Goal: Task Accomplishment & Management: Manage account settings

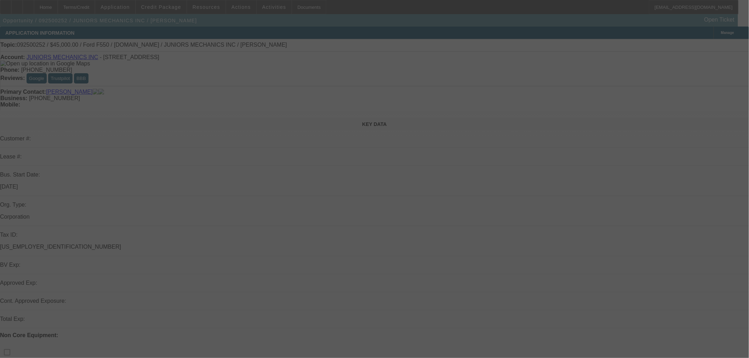
select select "0"
select select "2"
select select "0"
select select "6"
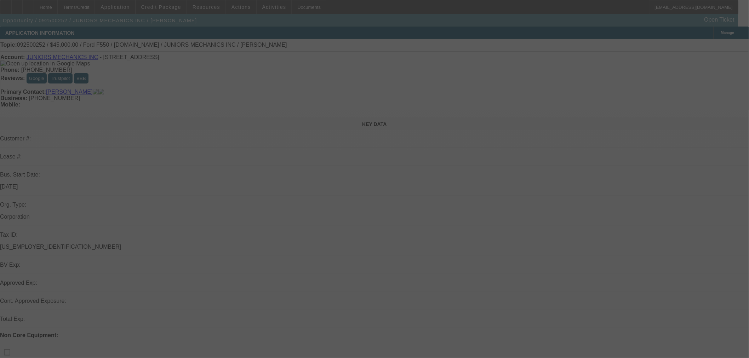
select select "0"
select select "2"
select select "0"
select select "6"
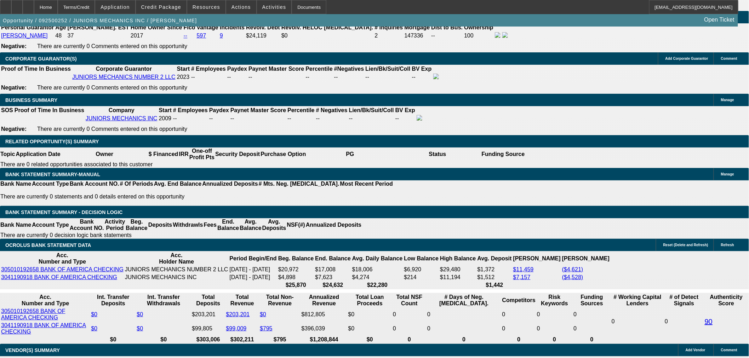
scroll to position [1114, 0]
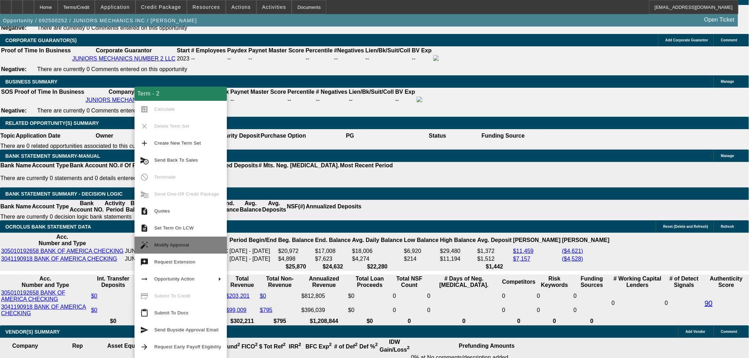
drag, startPoint x: 189, startPoint y: 244, endPoint x: 204, endPoint y: 244, distance: 15.2
click at [189, 244] on span "Modify Approval" at bounding box center [187, 245] width 67 height 8
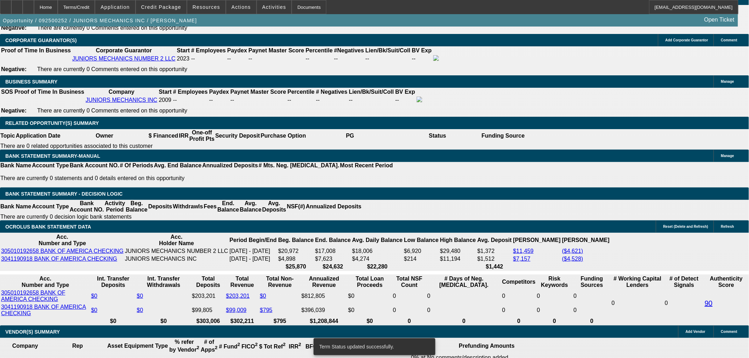
select select "0"
select select "2"
select select "0"
select select "6"
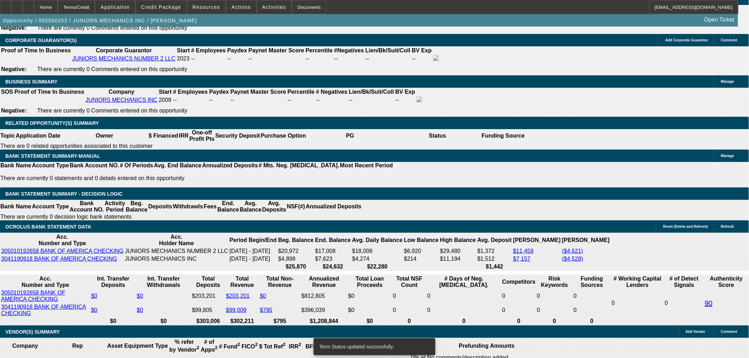
select select "0"
select select "2"
select select "0"
select select "6"
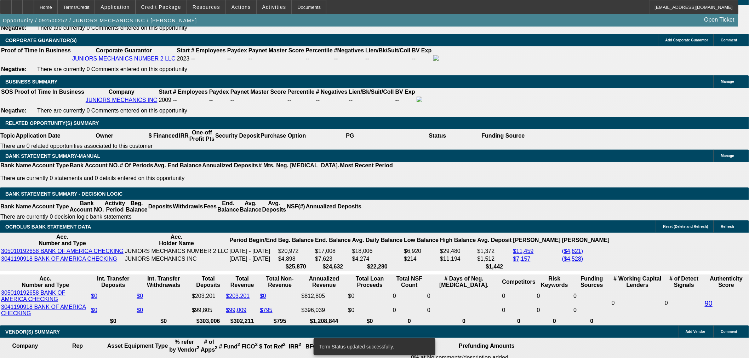
select select "0"
select select "2"
select select "0"
select select "6"
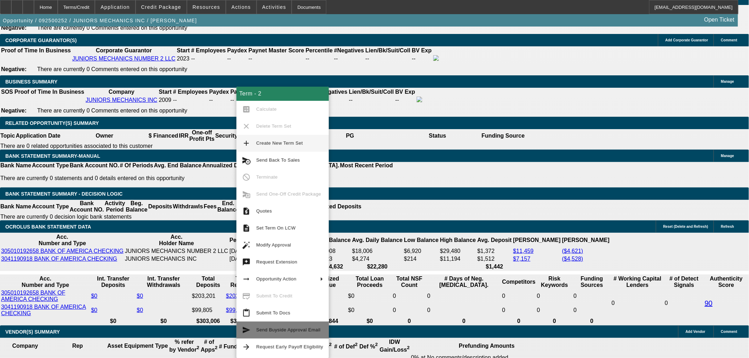
click at [307, 331] on span "Send Buyside Approval Email" at bounding box center [288, 330] width 64 height 5
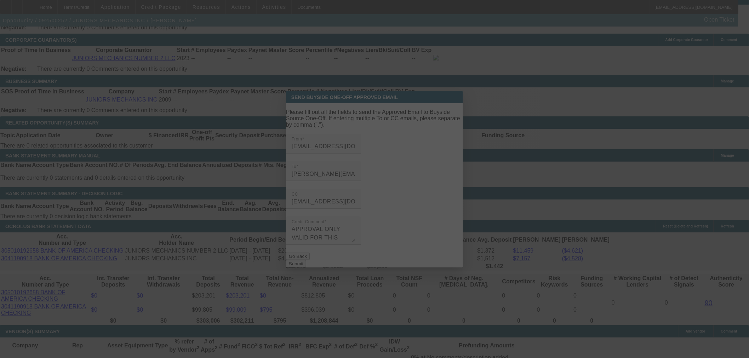
scroll to position [0, 0]
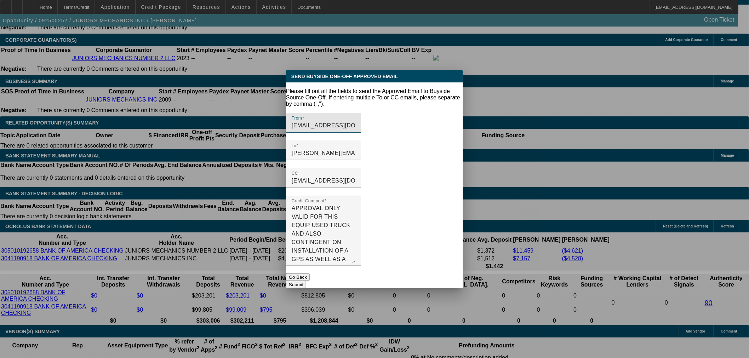
drag, startPoint x: 450, startPoint y: 232, endPoint x: 450, endPoint y: 274, distance: 42.1
click at [450, 274] on form "Please fill out all the fields to send the Approved Email to Buyside Source One…" at bounding box center [374, 188] width 177 height 200
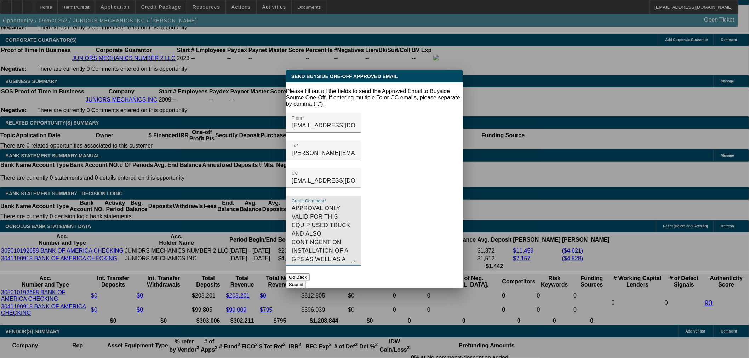
drag, startPoint x: 355, startPoint y: 246, endPoint x: 321, endPoint y: 224, distance: 39.9
click at [321, 224] on textarea "APPROVAL ONLY VALID FOR THIS EQUIP USED TRUCK AND ALSO CONTINGENT ON INSTALLATI…" at bounding box center [324, 233] width 64 height 59
drag, startPoint x: 392, startPoint y: 206, endPoint x: 392, endPoint y: 227, distance: 20.9
click at [355, 227] on textarea "APPROVAL ONLY VALID FOR THIS EQUIP USED TRUCK AND ALSO CONTINGENT ON INSTALLATI…" at bounding box center [324, 233] width 64 height 59
type textarea "APPROVAL ONLY VALID FOR THIS EQUIP USED TRUCK AND ALSO CONTINGENT ON INSTALLATI…"
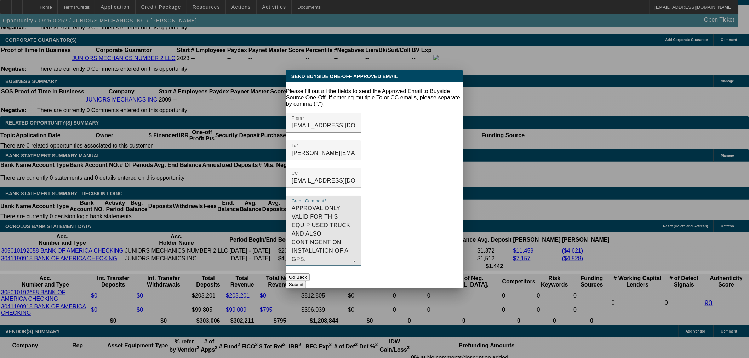
click at [306, 281] on button "Submit" at bounding box center [296, 284] width 20 height 7
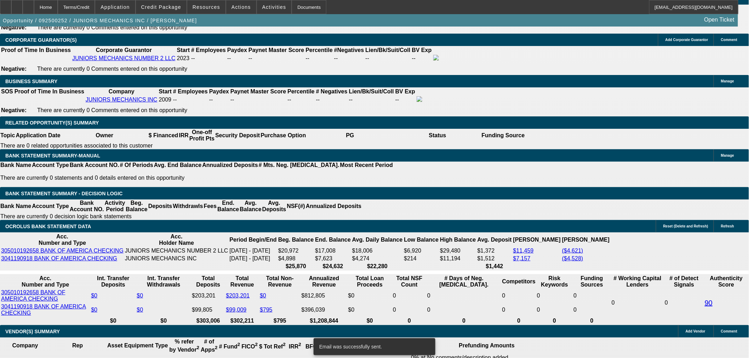
scroll to position [1114, 0]
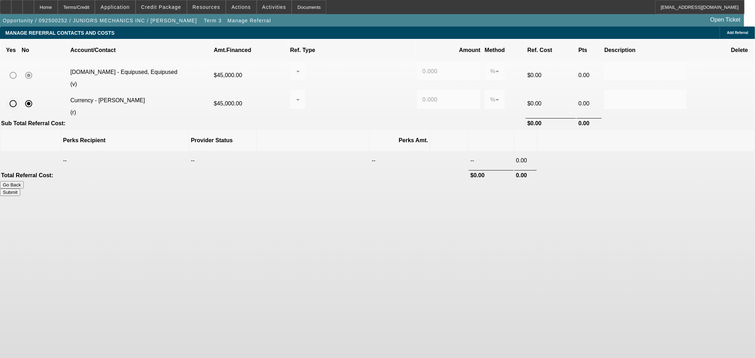
drag, startPoint x: 142, startPoint y: 92, endPoint x: 181, endPoint y: 92, distance: 39.7
click at [20, 97] on input "radio" at bounding box center [13, 104] width 14 height 14
radio input "true"
click at [423, 96] on input "0.000" at bounding box center [449, 100] width 52 height 8
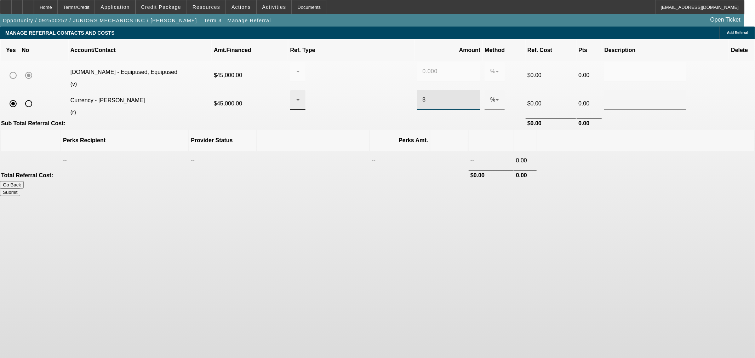
type input "8"
click at [296, 96] on div at bounding box center [296, 100] width 0 height 8
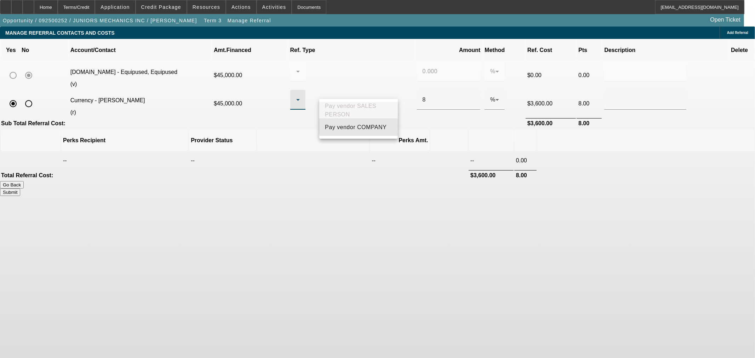
drag, startPoint x: 367, startPoint y: 130, endPoint x: 420, endPoint y: 106, distance: 57.8
click at [367, 130] on span "Pay vendor COMPANY" at bounding box center [356, 127] width 62 height 8
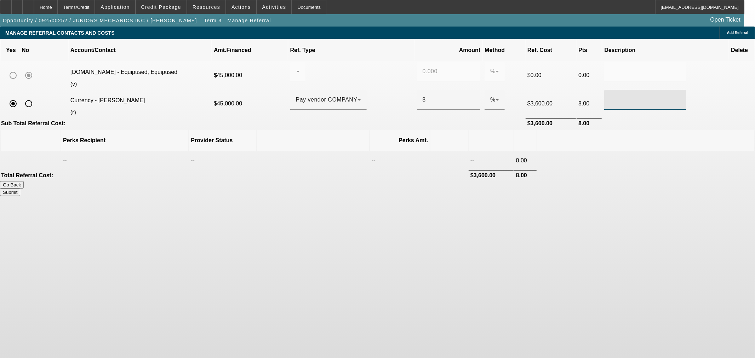
click at [610, 96] on input "text" at bounding box center [645, 100] width 71 height 8
type input "Pay via ach per usual"
click at [20, 189] on button "Submit" at bounding box center [10, 192] width 20 height 7
type input "0.000"
type input "8.000"
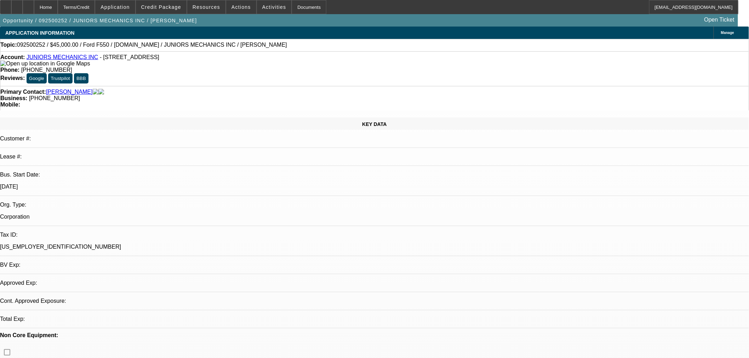
select select "0"
select select "2"
select select "0"
select select "6"
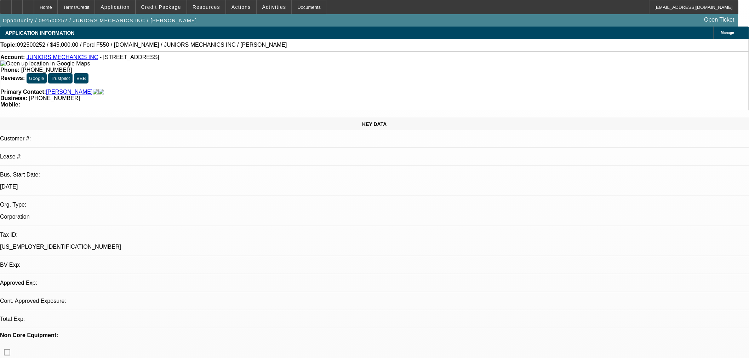
select select "0"
select select "2"
select select "0"
select select "6"
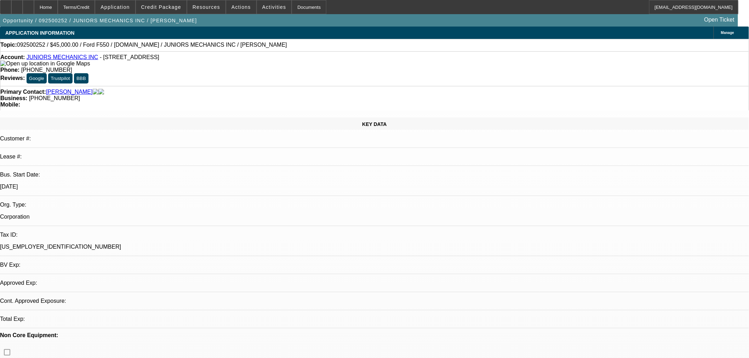
select select "0"
select select "2"
select select "0"
select select "6"
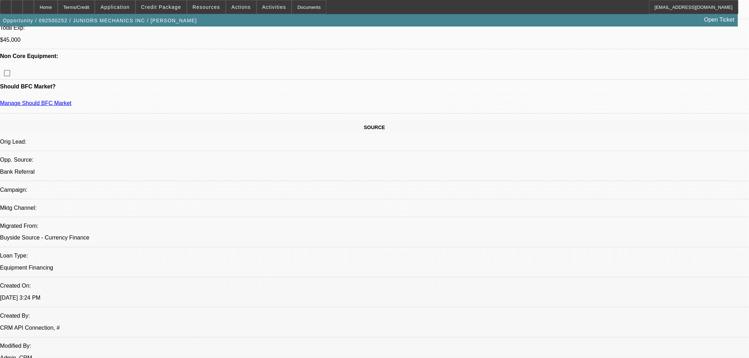
scroll to position [262, 0]
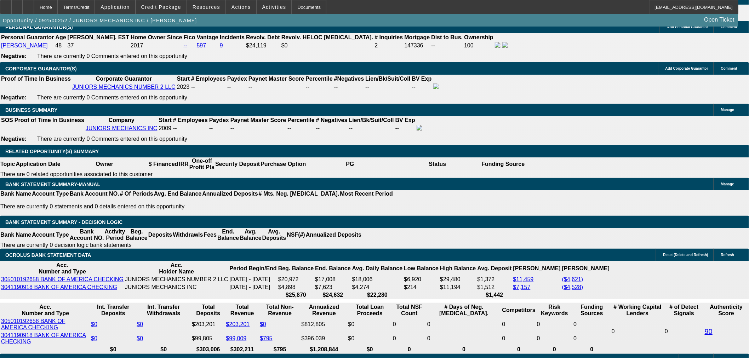
scroll to position [1114, 0]
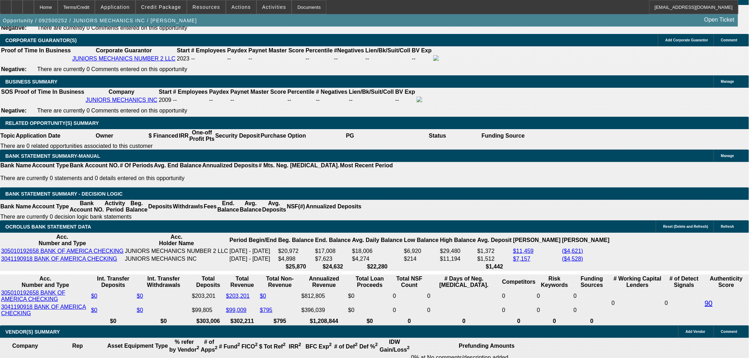
drag, startPoint x: 128, startPoint y: 202, endPoint x: 221, endPoint y: 220, distance: 94.8
paste input "$2,092.72"
type input "$2,092.72"
type input "27.6"
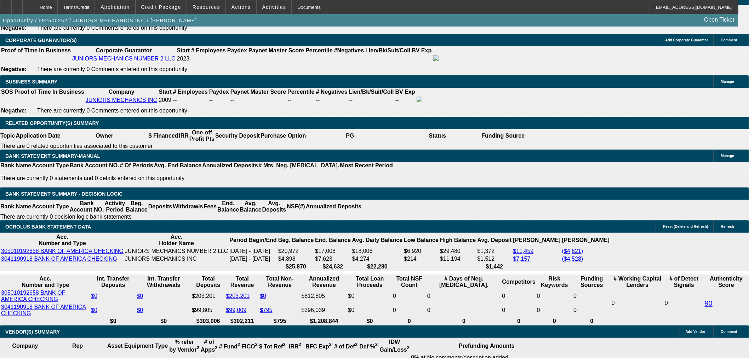
type input "$4,185.44"
type input "UNKNOWN"
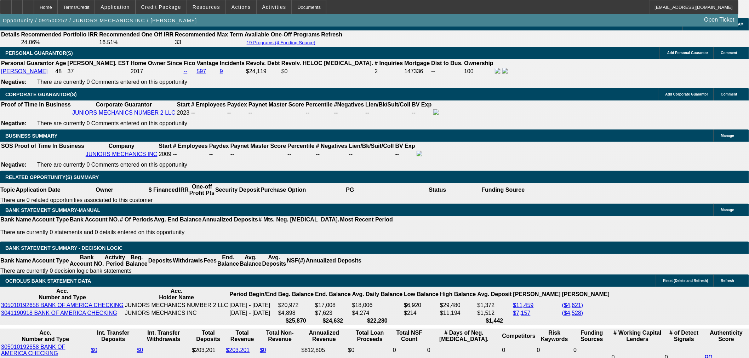
scroll to position [1049, 0]
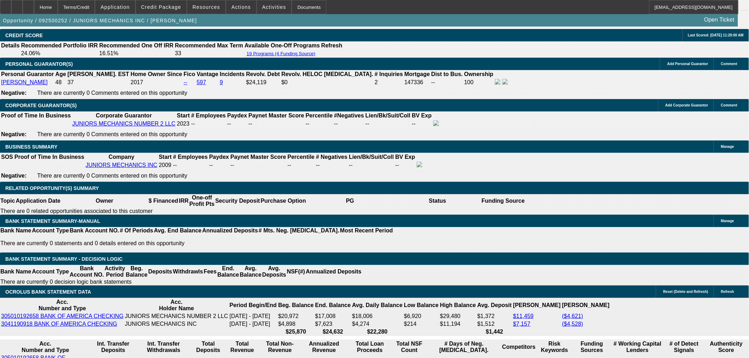
type input "$2,092.72"
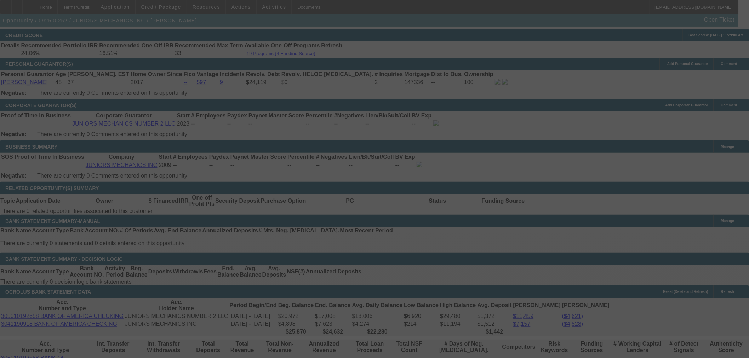
select select "0"
select select "2"
select select "0"
select select "6"
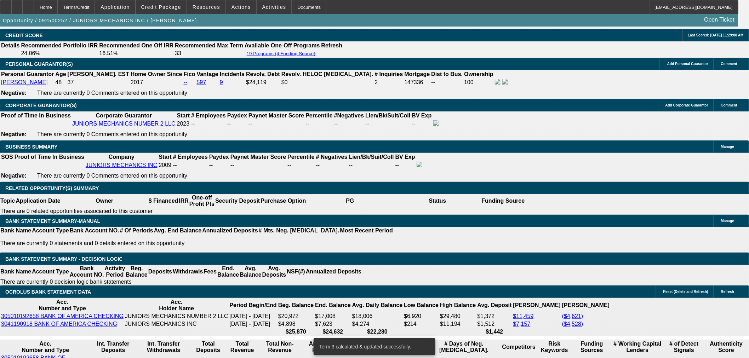
scroll to position [200, 0]
drag, startPoint x: 607, startPoint y: 245, endPoint x: 568, endPoint y: 247, distance: 39.3
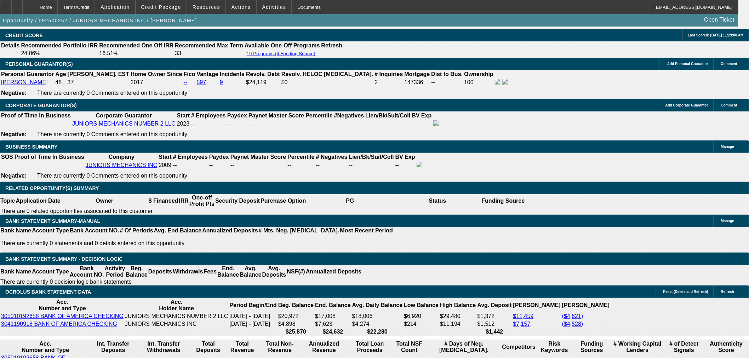
copy td "(402) 458-4768"
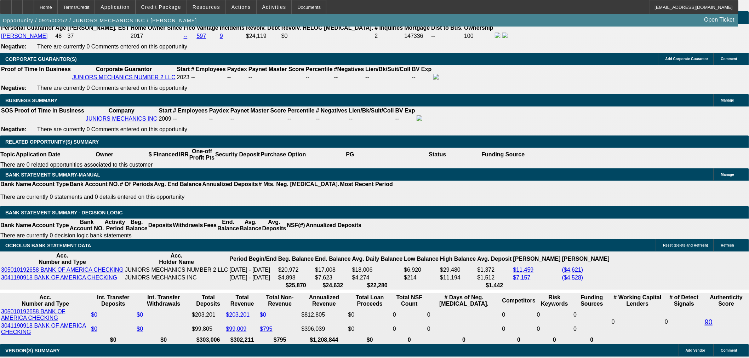
scroll to position [1114, 0]
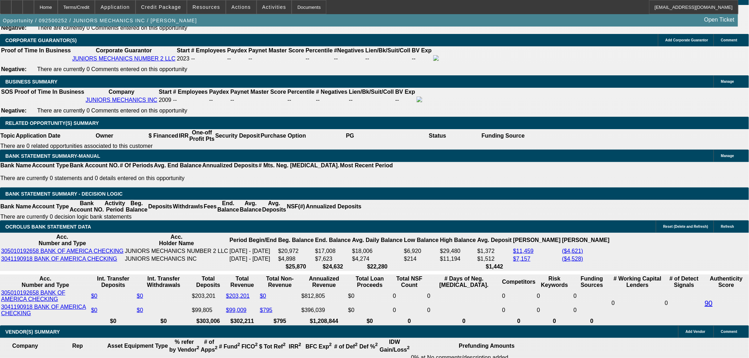
radio input "true"
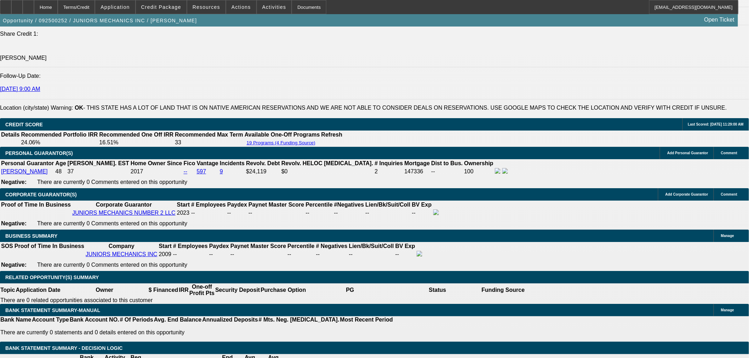
scroll to position [918, 0]
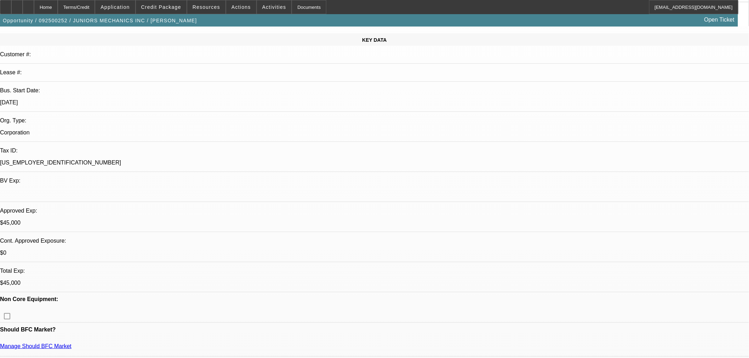
scroll to position [0, 0]
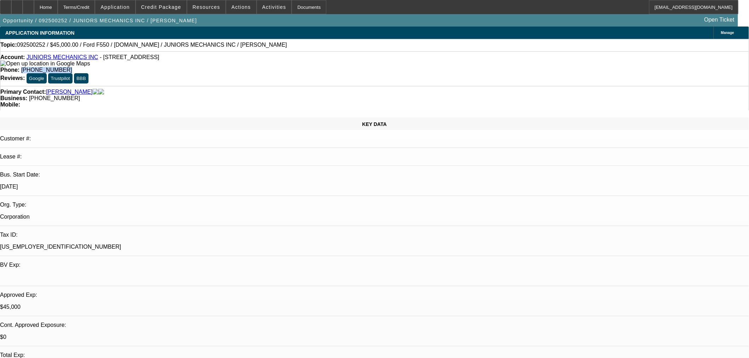
drag, startPoint x: 306, startPoint y: 59, endPoint x: 272, endPoint y: 64, distance: 34.7
click at [272, 64] on div "Account: JUNIORS MECHANICS INC - 2855 Blackoak Rd, Guthrie, OK 73044 Phone: (40…" at bounding box center [374, 68] width 749 height 35
copy span "(405) 812-7589"
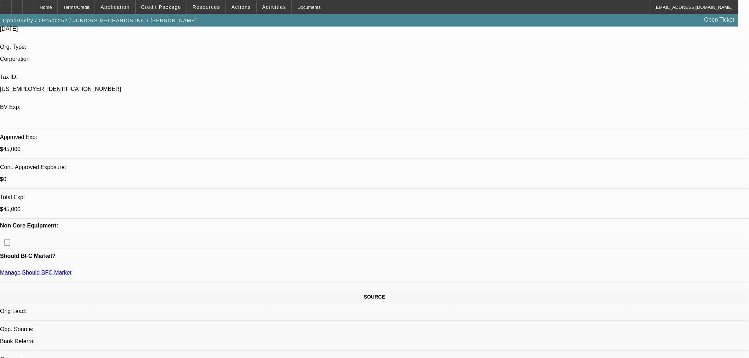
scroll to position [131, 0]
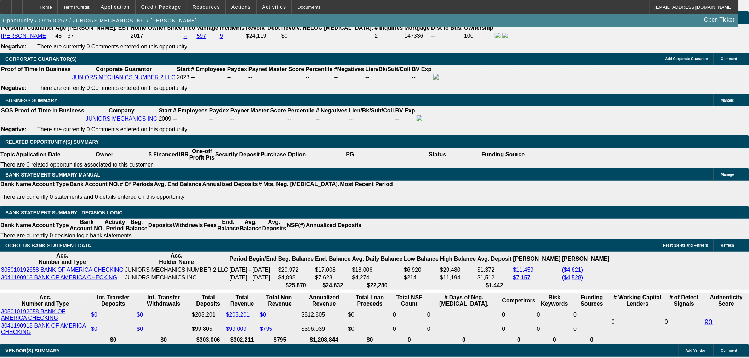
scroll to position [1114, 0]
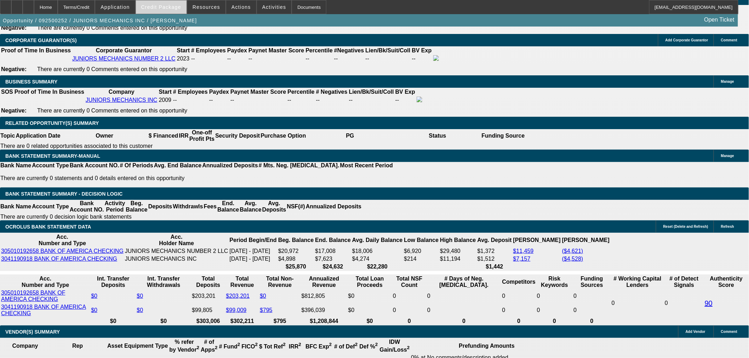
click at [163, 6] on span "Credit Package" at bounding box center [161, 7] width 40 height 6
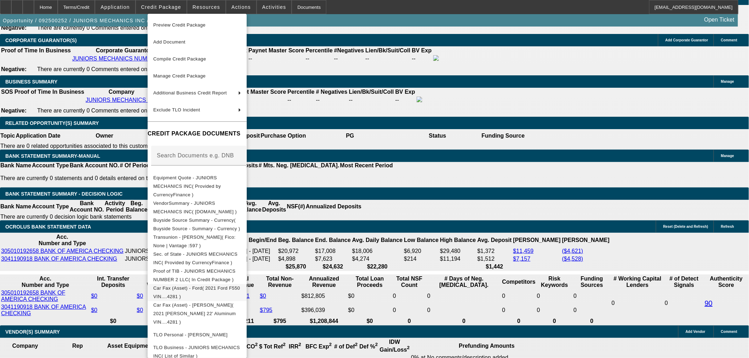
click at [241, 285] on span "Car Fax (Asset) - Ford( 2021 Ford F550 VIN....4281 )" at bounding box center [197, 292] width 88 height 17
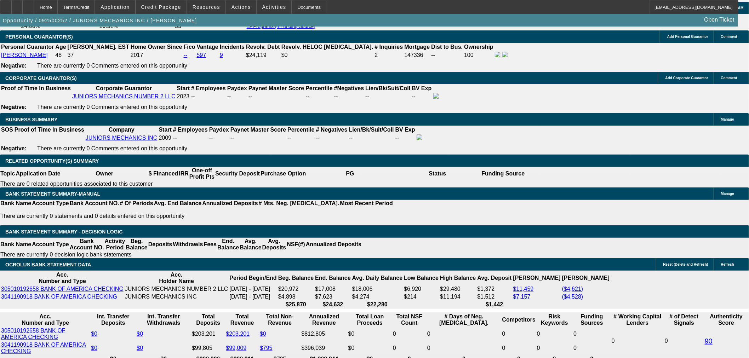
scroll to position [1049, 0]
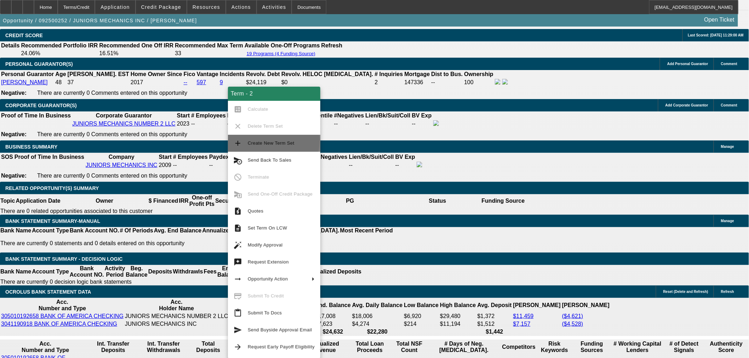
click at [273, 142] on span "Create New Term Set" at bounding box center [271, 143] width 47 height 5
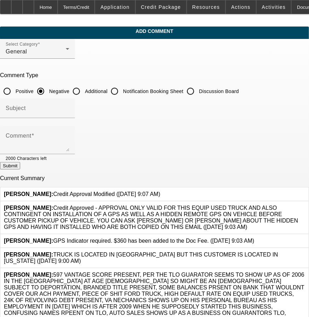
click at [198, 89] on input "Discussion Board" at bounding box center [191, 91] width 14 height 14
radio input "true"
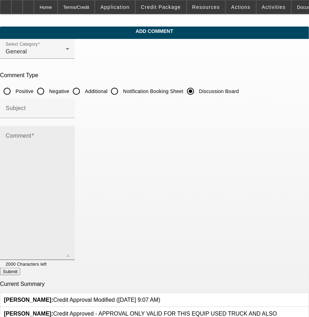
drag, startPoint x: 274, startPoint y: 147, endPoint x: 243, endPoint y: 145, distance: 31.2
click at [69, 241] on textarea "Comment" at bounding box center [38, 196] width 64 height 123
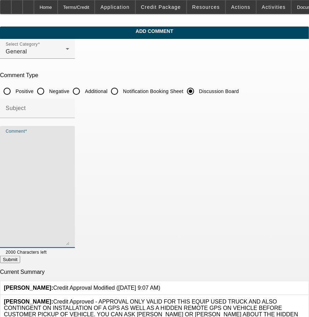
click at [69, 138] on textarea "Comment" at bounding box center [38, 190] width 64 height 111
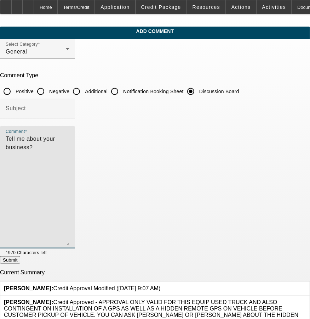
click at [69, 136] on textarea "Tell me about your business?" at bounding box center [38, 190] width 64 height 111
click at [69, 138] on textarea "Tell me about your business?" at bounding box center [38, 190] width 64 height 111
click at [69, 140] on textarea "Tell me about your business? - 2 locations gas and diesel trucks. 1 facility fo…" at bounding box center [38, 190] width 64 height 111
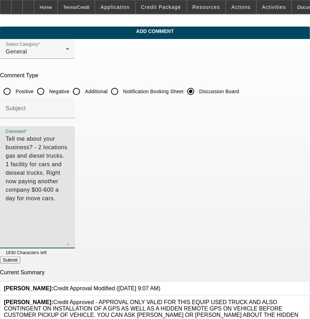
click at [69, 145] on textarea "Tell me about your business? - 2 locations gas and diesel trucks. 1 facility fo…" at bounding box center [38, 190] width 64 height 111
click at [69, 147] on textarea "Tell me about your business? - 2 locations gas and diesel trucks. 1 facility fo…" at bounding box center [38, 190] width 64 height 111
click at [69, 148] on textarea "Tell me about your business? - 2 locations gas and diesel trucks. 1 facility fo…" at bounding box center [38, 190] width 64 height 111
click at [69, 147] on textarea "Tell me about your business? - 2 locations gas and diesel trucks. 1 facility fo…" at bounding box center [38, 190] width 64 height 111
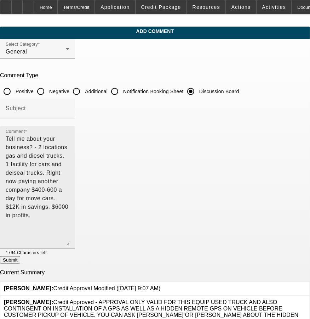
click at [69, 149] on textarea "Tell me about your business? - 2 locations gas and diesel trucks. 1 facility fo…" at bounding box center [38, 190] width 64 height 111
click at [69, 152] on textarea "Tell me about your business? - 2 locations gas and diesel trucks. 1 facility fo…" at bounding box center [38, 190] width 64 height 111
click at [69, 147] on textarea "Tell me about your business? - 2 locations gas and diesel trucks. 1 facility fo…" at bounding box center [38, 190] width 64 height 111
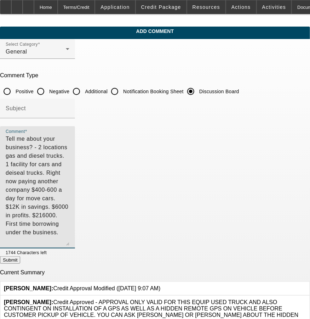
click at [69, 158] on textarea "Tell me about your business? - 2 locations gas and diesel trucks. 1 facility fo…" at bounding box center [38, 190] width 64 height 111
drag, startPoint x: 166, startPoint y: 146, endPoint x: 281, endPoint y: 146, distance: 114.7
click at [69, 146] on textarea "Tell me about your business? - 2 locations gas and diesel trucks. 1 facility fo…" at bounding box center [38, 190] width 64 height 111
click at [69, 154] on textarea "Tell me about your business? - 2 locations gas and diesel trucks. 1 facility fo…" at bounding box center [38, 190] width 64 height 111
type textarea "Tell me about your business? - 2 locations gas and diesel trucks. 1 facility fo…"
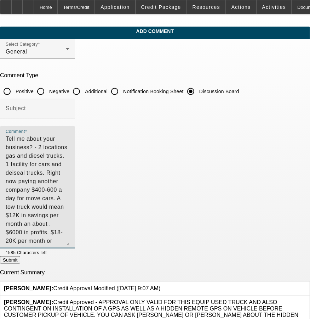
click at [20, 262] on button "Submit" at bounding box center [10, 259] width 20 height 7
radio input "true"
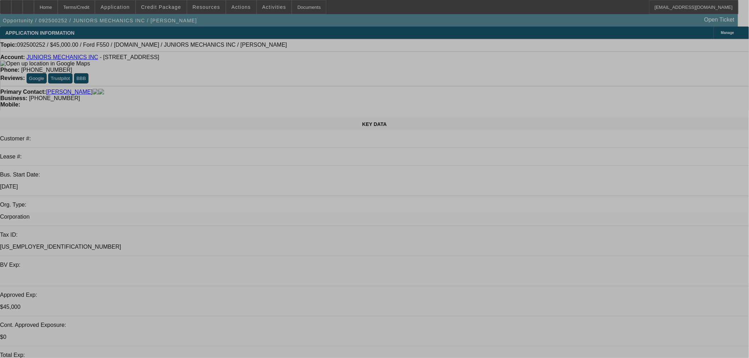
select select "0"
select select "2"
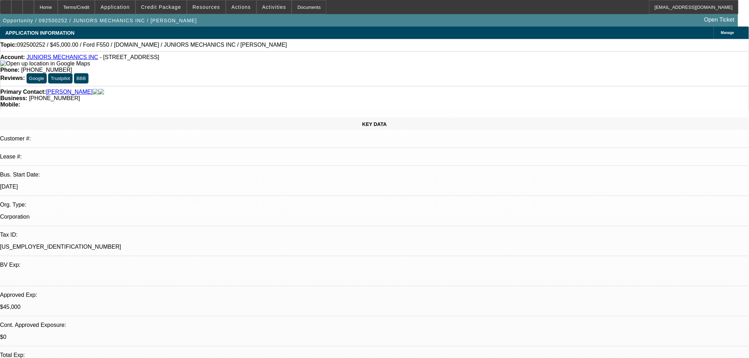
select select "0"
select select "6"
select select "0"
select select "2"
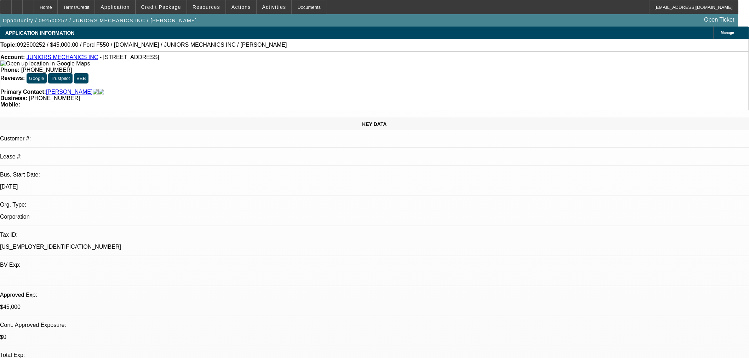
select select "0"
select select "6"
select select "0"
select select "2"
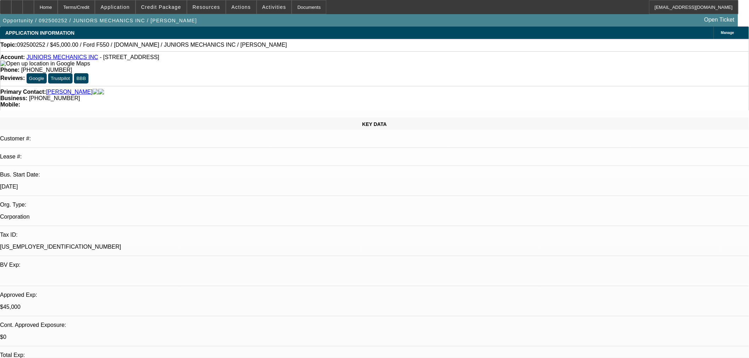
select select "0"
select select "6"
select select "0"
select select "2"
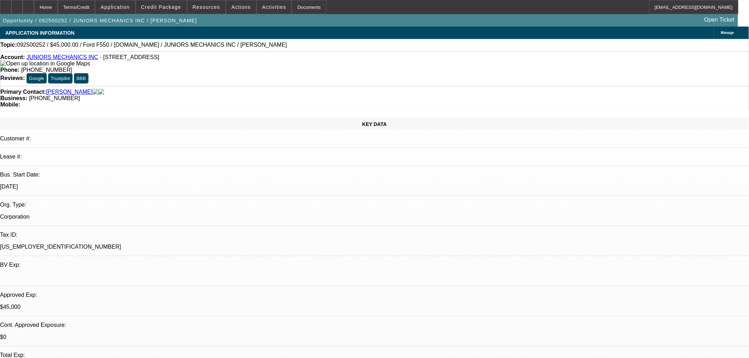
select select "0"
select select "6"
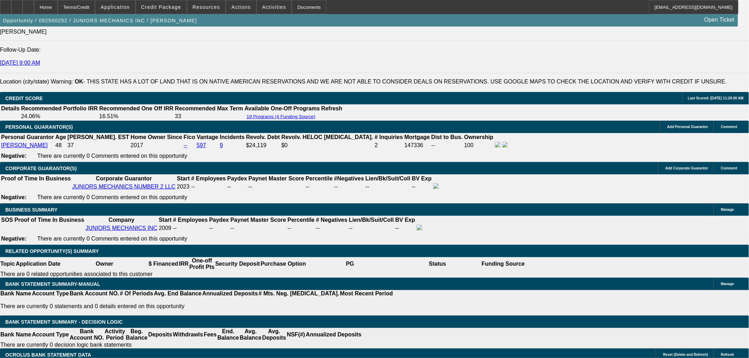
scroll to position [983, 0]
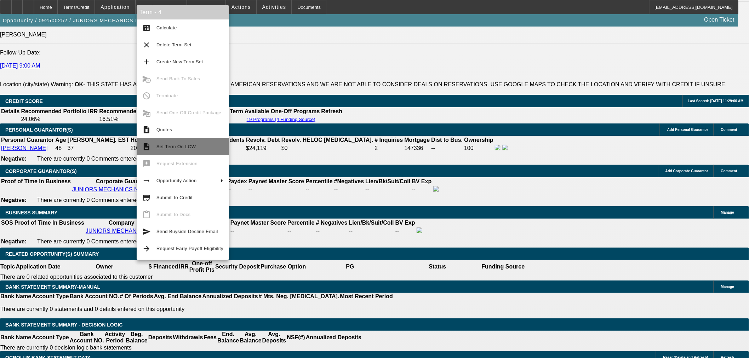
click at [189, 145] on span "Set Term On LCW" at bounding box center [175, 146] width 39 height 5
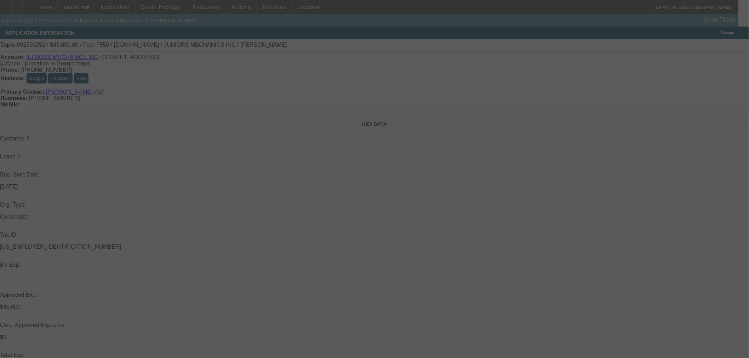
select select "0"
select select "2"
select select "0"
select select "6"
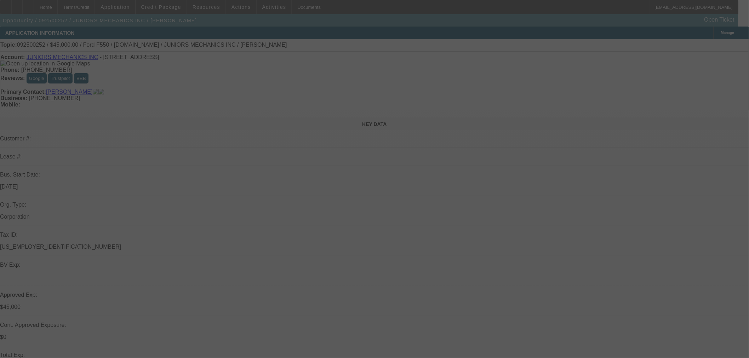
select select "0"
select select "2"
select select "0"
select select "6"
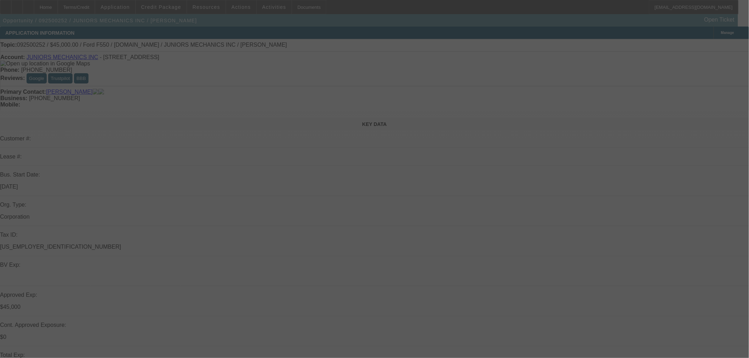
select select "0"
select select "2"
select select "0"
select select "6"
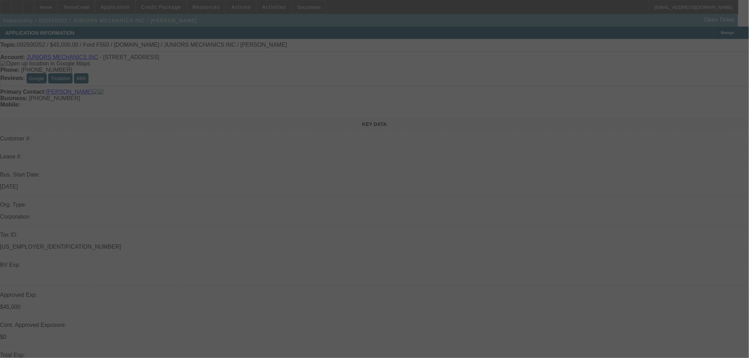
select select "0"
select select "2"
select select "0"
select select "6"
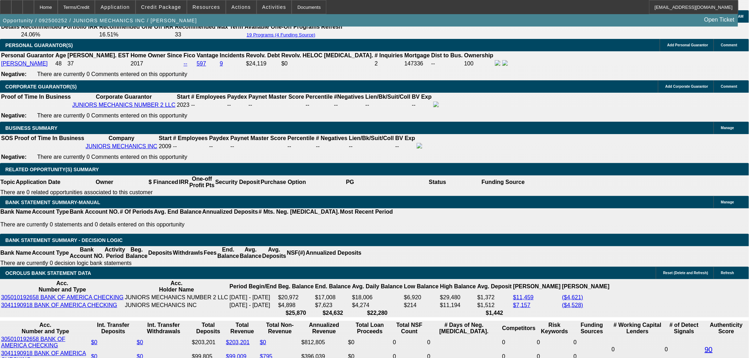
scroll to position [1049, 0]
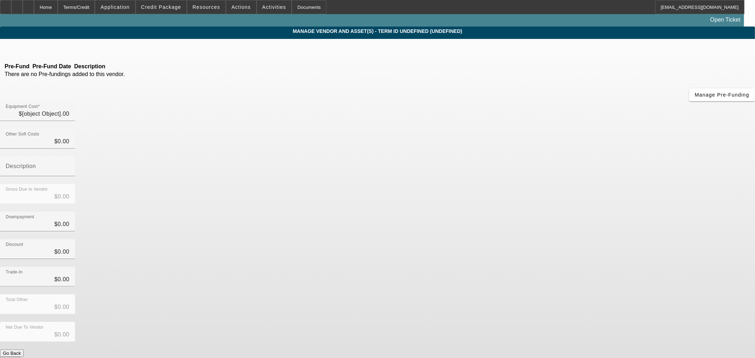
type input "$49,995.00"
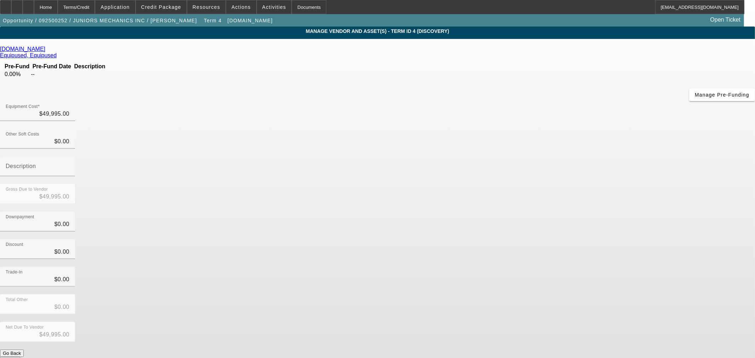
click at [47, 50] on icon at bounding box center [47, 49] width 0 height 6
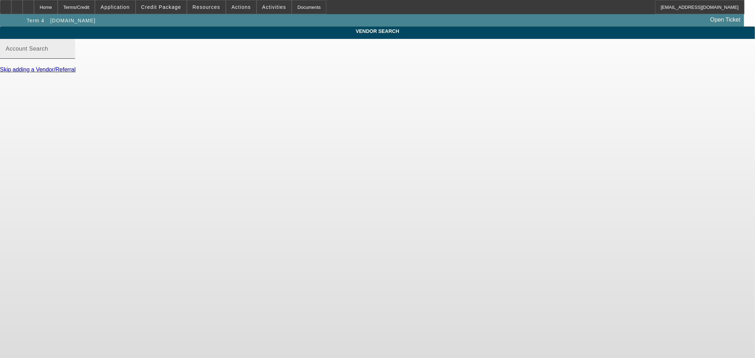
click at [48, 52] on mat-label "Account Search" at bounding box center [27, 49] width 42 height 6
click at [69, 56] on input "Account Search" at bounding box center [38, 51] width 64 height 8
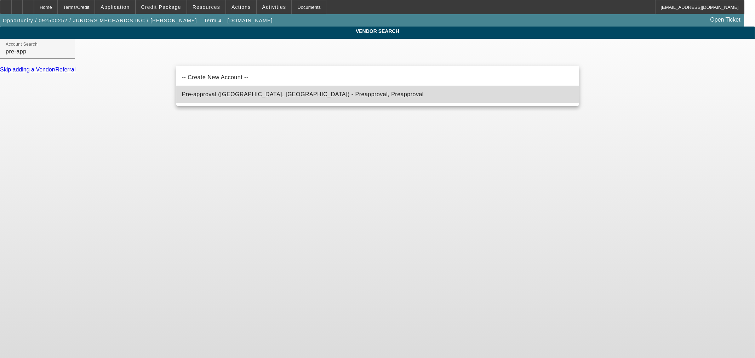
click at [229, 90] on span "Pre-approval (Northbrook, IL) - Preapproval, Preapproval" at bounding box center [303, 94] width 242 height 8
type input "Pre-approval (Northbrook, IL) - Preapproval, Preapproval"
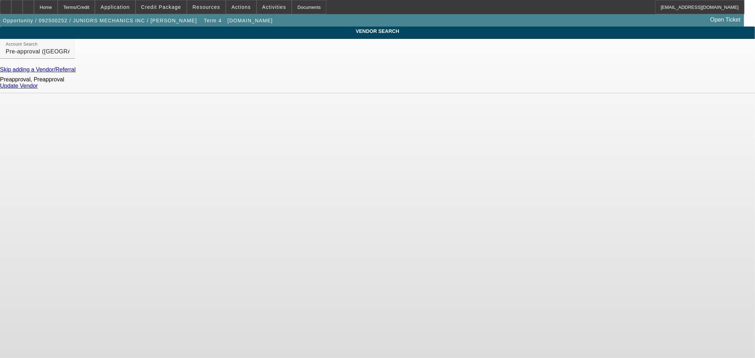
click at [38, 87] on link "Update Vendor" at bounding box center [19, 86] width 38 height 6
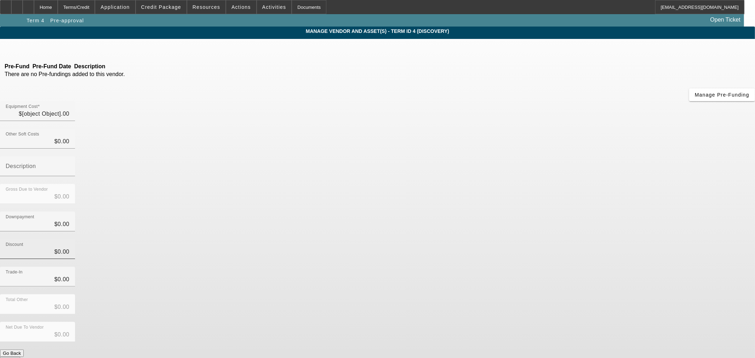
type input "$49,995.00"
click at [695, 98] on span "Manage Pre-Funding" at bounding box center [722, 95] width 55 height 6
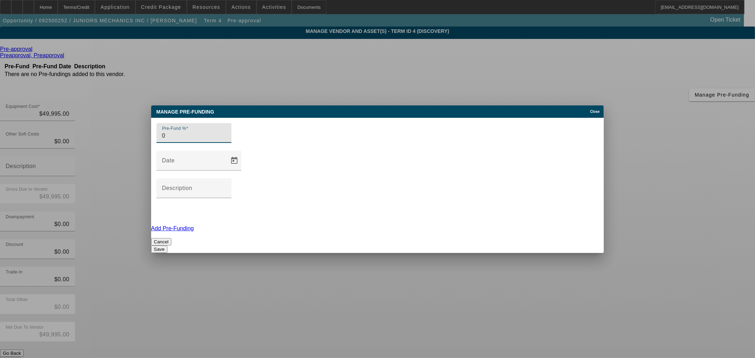
type input "0"
drag, startPoint x: 403, startPoint y: 205, endPoint x: 419, endPoint y: 206, distance: 16.0
click at [167, 246] on button "Save" at bounding box center [159, 249] width 16 height 7
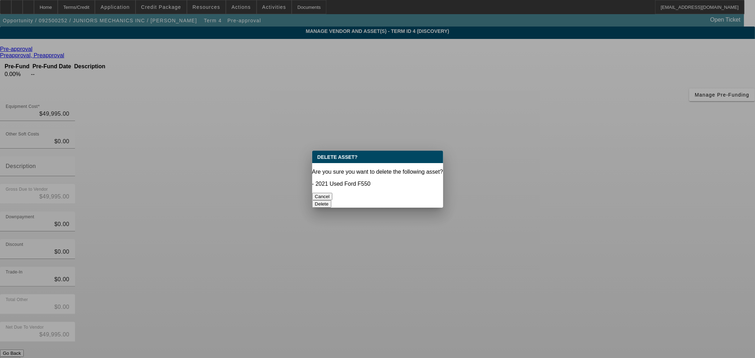
click at [332, 200] on button "Delete" at bounding box center [321, 203] width 19 height 7
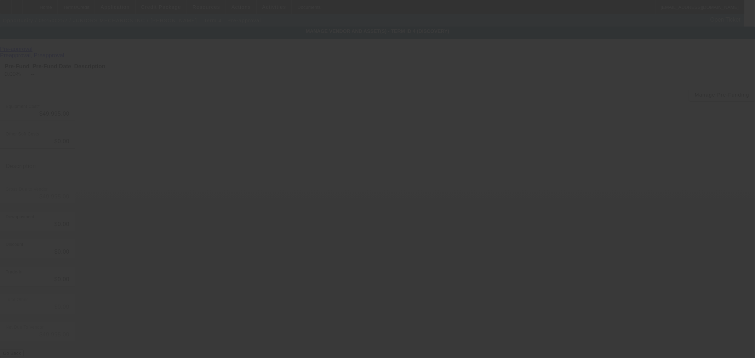
click at [571, 314] on div at bounding box center [377, 179] width 755 height 358
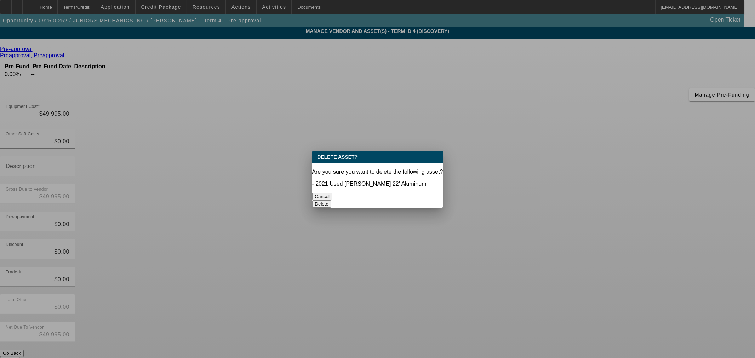
click at [332, 200] on button "Delete" at bounding box center [321, 203] width 19 height 7
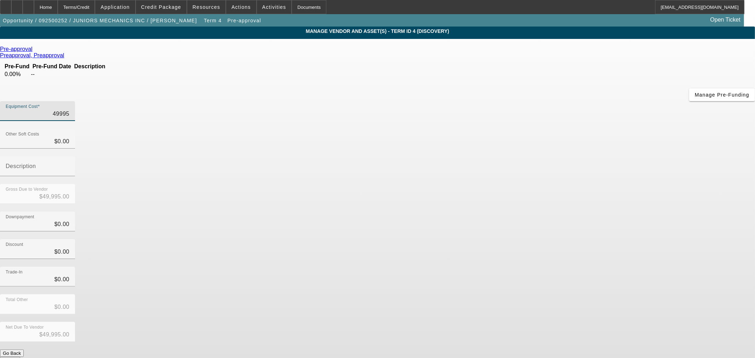
click at [69, 110] on input "49995" at bounding box center [38, 114] width 64 height 8
type input "6"
type input "$6.00"
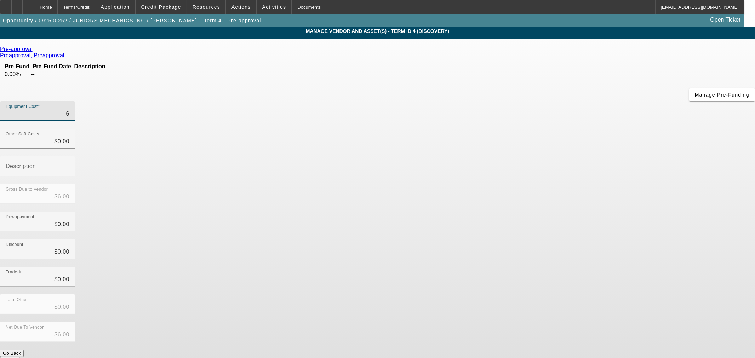
type input "60"
type input "$60.00"
type input "600"
type input "$600.00"
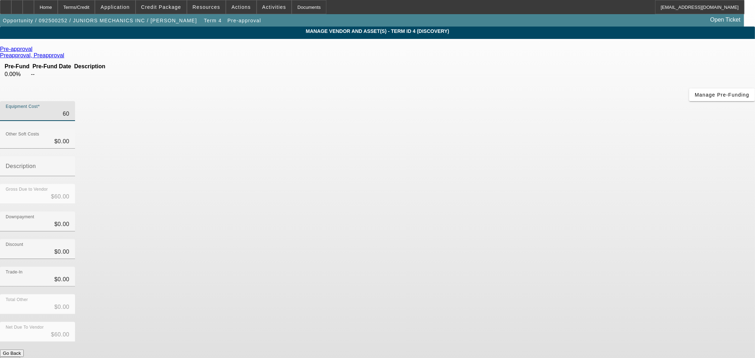
type input "$600.00"
type input "6000"
type input "$6,000.00"
type input "60000"
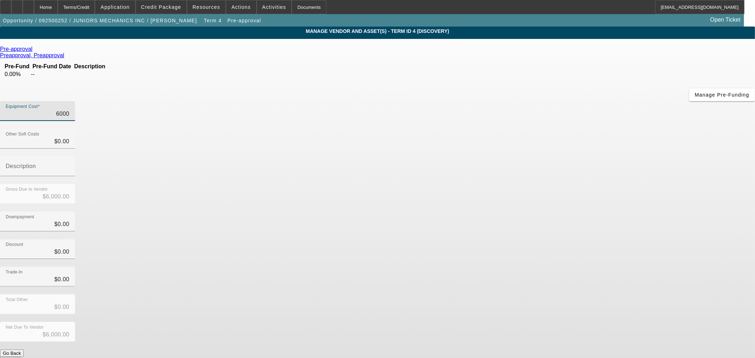
type input "$60,000.00"
click at [519, 212] on div "Downpayment $0.00" at bounding box center [377, 226] width 755 height 28
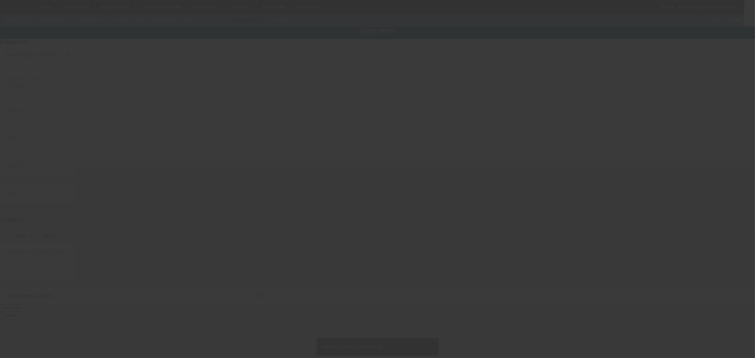
type input "2855 Blackoak Rd"
type input "Guthrie"
type input "73044"
type input "Logan"
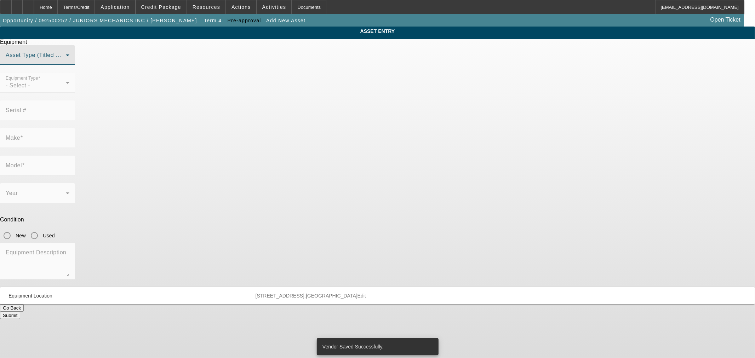
click at [66, 62] on span at bounding box center [36, 58] width 60 height 8
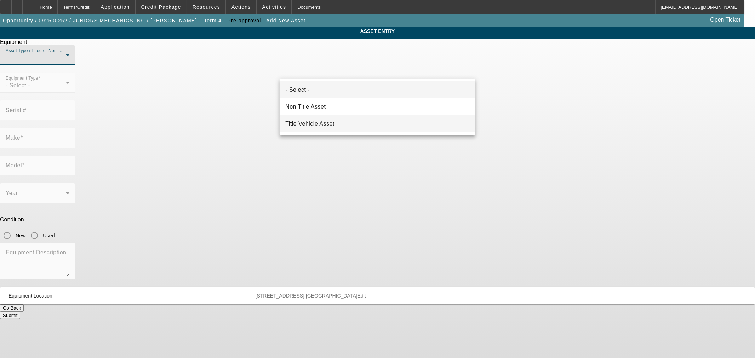
click at [358, 124] on mat-option "Title Vehicle Asset" at bounding box center [378, 123] width 196 height 17
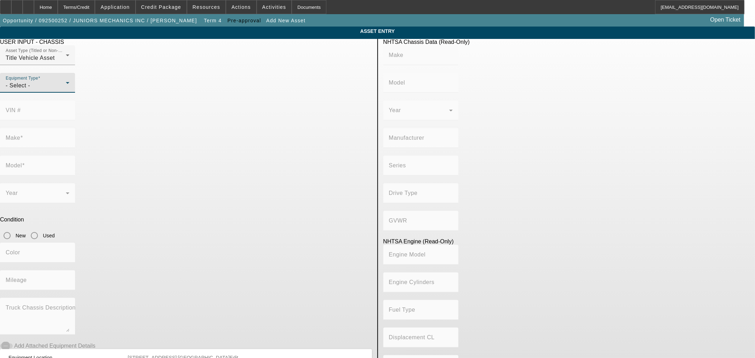
click at [66, 90] on div "- Select -" at bounding box center [36, 85] width 60 height 8
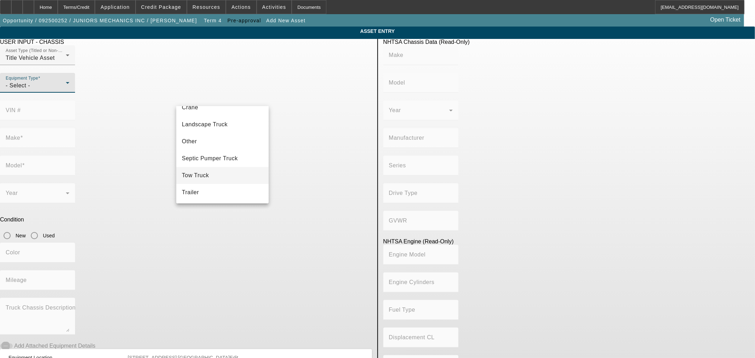
click at [211, 175] on mat-option "Tow Truck" at bounding box center [222, 175] width 92 height 17
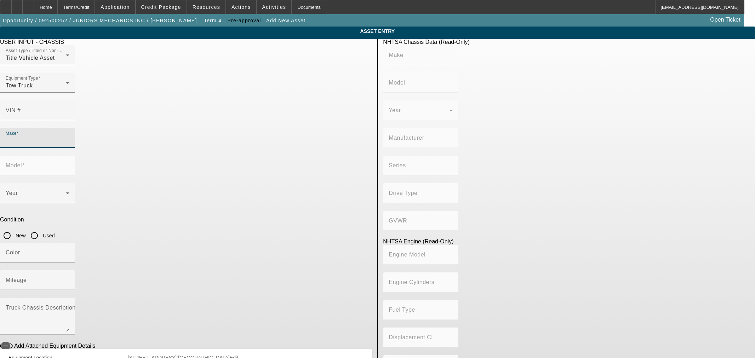
click at [69, 137] on input "Make" at bounding box center [38, 141] width 64 height 8
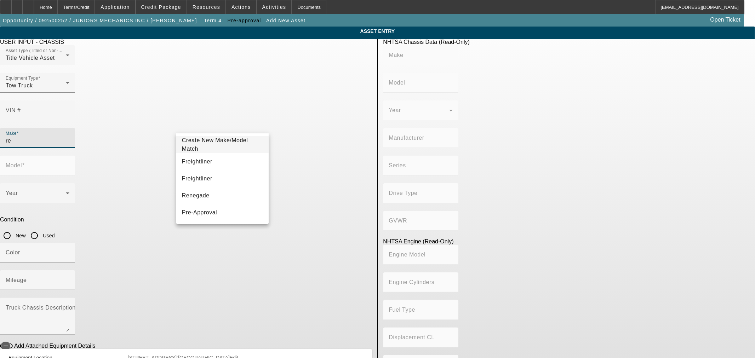
click at [69, 137] on input "re" at bounding box center [38, 141] width 64 height 8
click at [234, 164] on mat-option "Pre-Approval" at bounding box center [222, 161] width 92 height 17
type input "Pre-Approval"
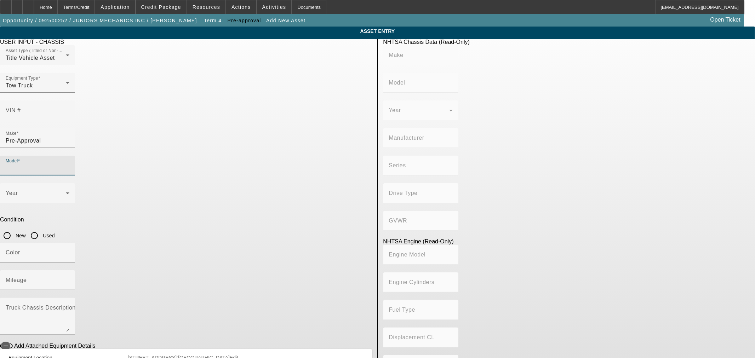
click at [69, 164] on input "Model" at bounding box center [38, 168] width 64 height 8
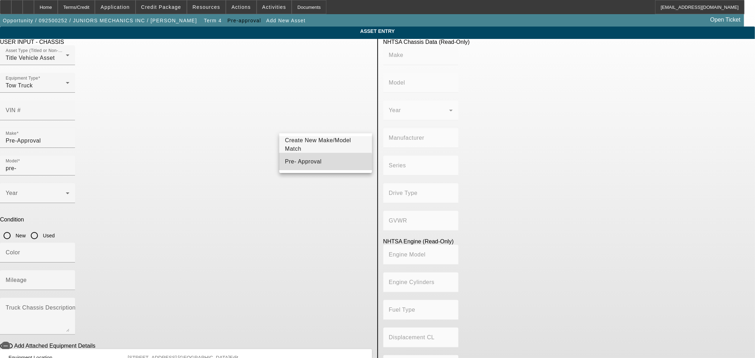
click at [307, 164] on span "Pre- Approval" at bounding box center [303, 162] width 36 height 8
type input "Pre- Approval"
click at [41, 229] on input "Used" at bounding box center [34, 236] width 14 height 14
radio input "true"
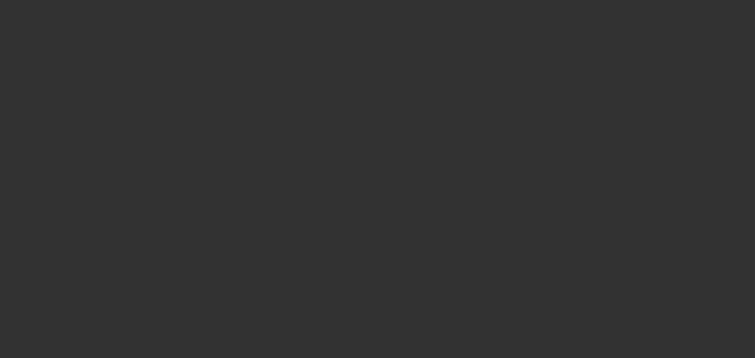
type input "$60,000.00"
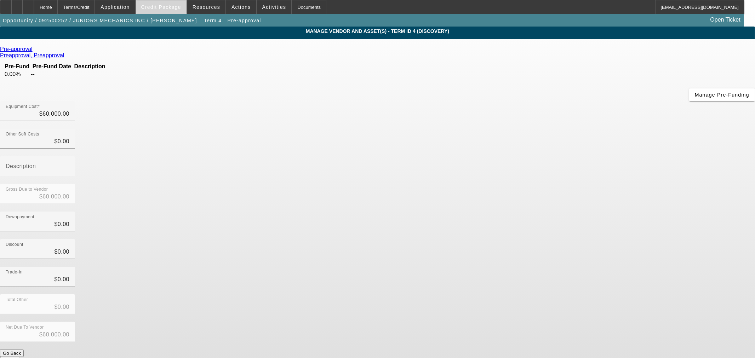
drag, startPoint x: 85, startPoint y: 5, endPoint x: 170, endPoint y: 5, distance: 84.6
click at [85, 5] on div "Terms/Credit" at bounding box center [77, 7] width 38 height 14
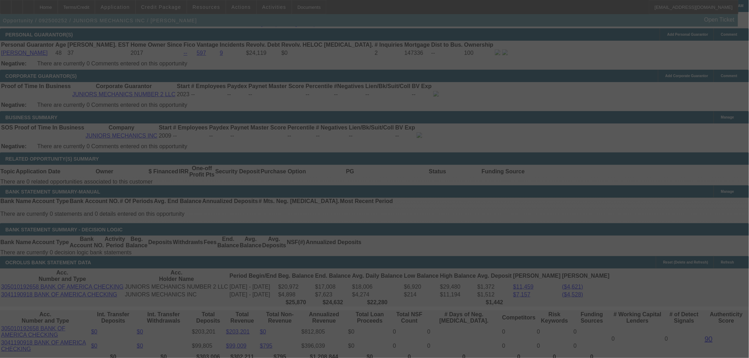
scroll to position [1089, 0]
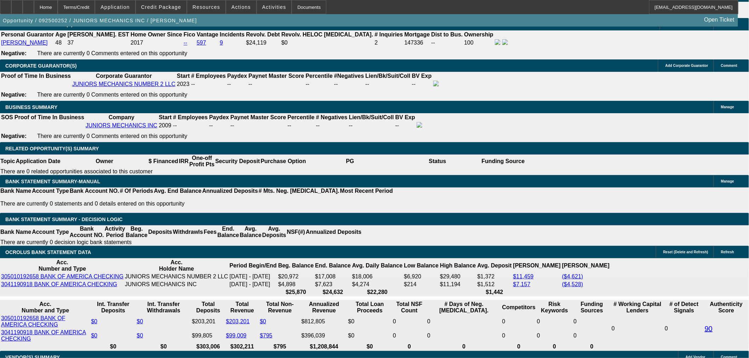
select select "0"
select select "2"
select select "0"
select select "6"
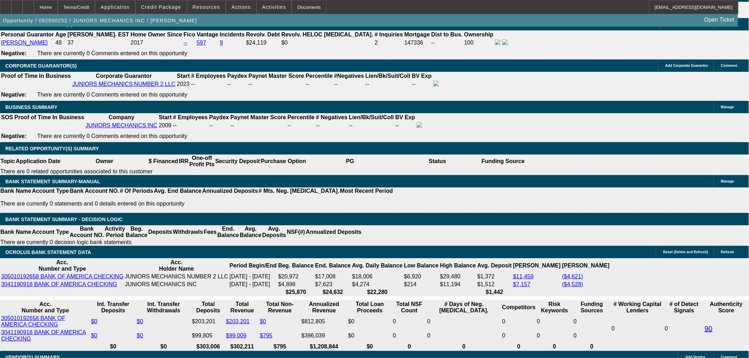
select select "0"
select select "2"
select select "0"
select select "6"
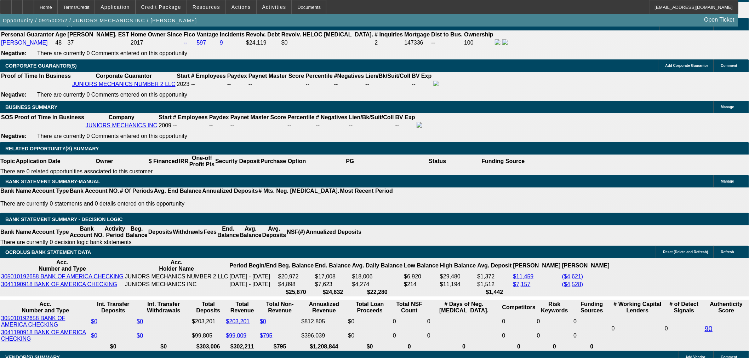
select select "0"
select select "2"
select select "0"
select select "6"
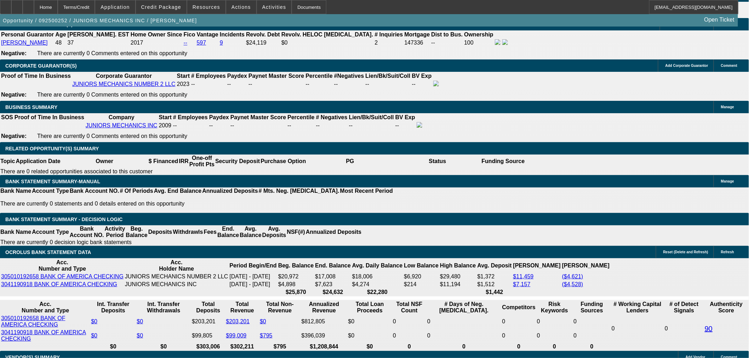
select select "0"
select select "2"
select select "0"
select select "6"
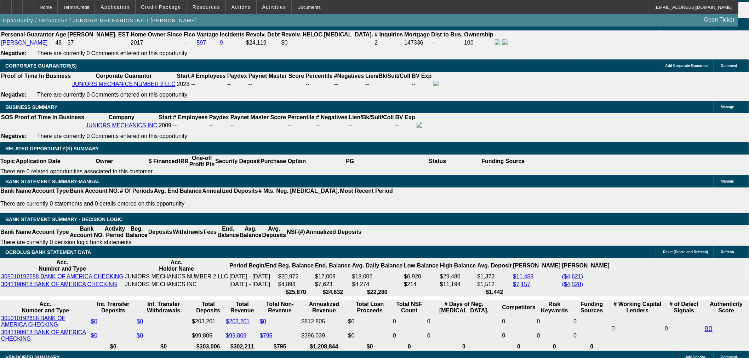
drag, startPoint x: 144, startPoint y: 166, endPoint x: 211, endPoint y: 165, distance: 67.3
type input "$6,000.00"
type input "UNKNOWN"
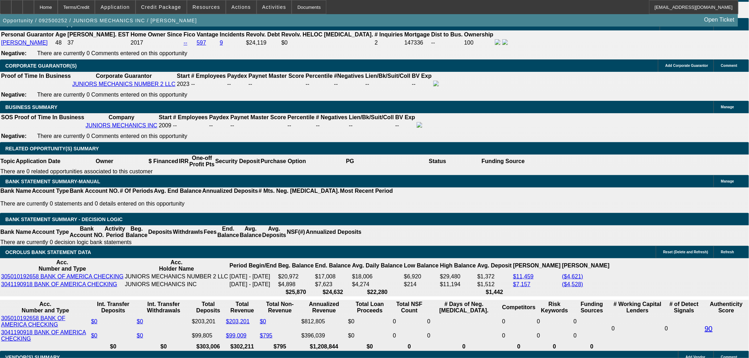
type input "$2,325.24"
type input "$4,650.48"
drag, startPoint x: 152, startPoint y: 217, endPoint x: 167, endPoint y: 218, distance: 14.9
type input "36"
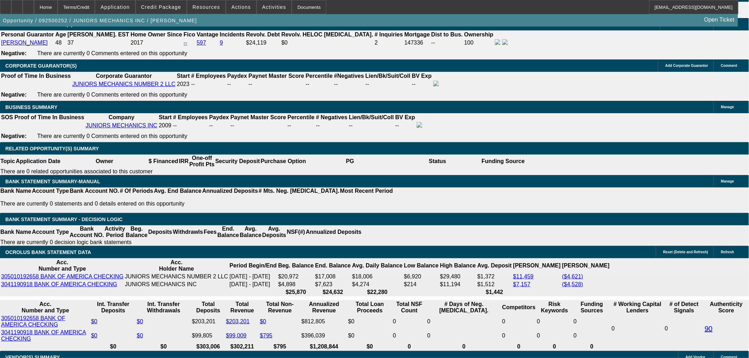
type input "$2,030.60"
type input "$4,061.20"
type input "36"
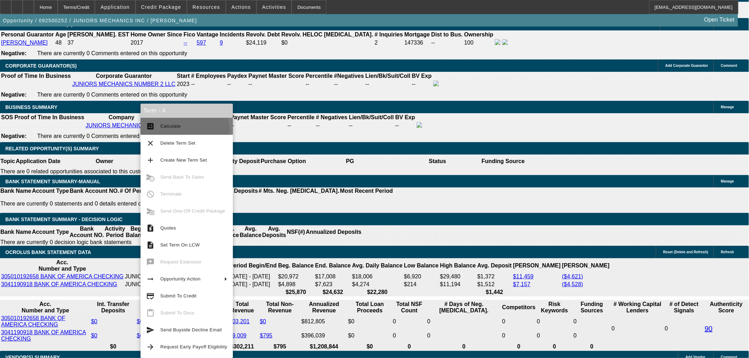
click at [167, 131] on button "calculate Calculate" at bounding box center [187, 126] width 92 height 17
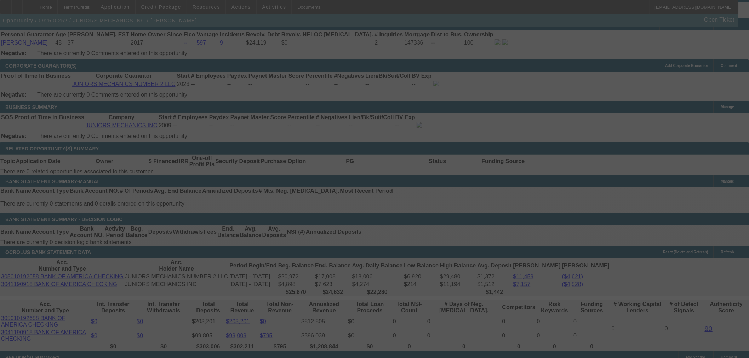
select select "0"
select select "2"
select select "0"
select select "6"
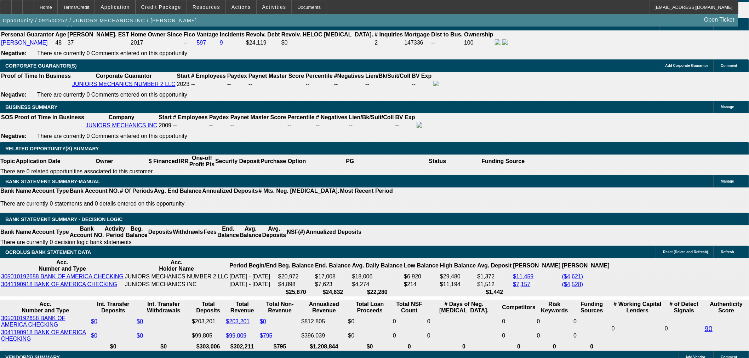
drag, startPoint x: 128, startPoint y: 220, endPoint x: 150, endPoint y: 218, distance: 22.0
type input "204"
type input "$408.00"
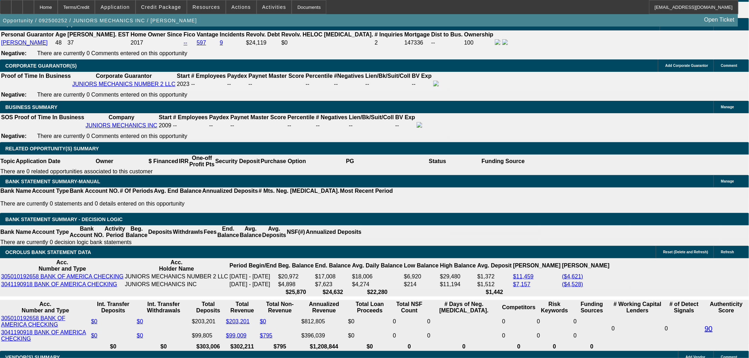
type input "UNKNOWN"
type input "2040"
type input "21.2"
type input "$4,080.00"
type input "$2,040.00"
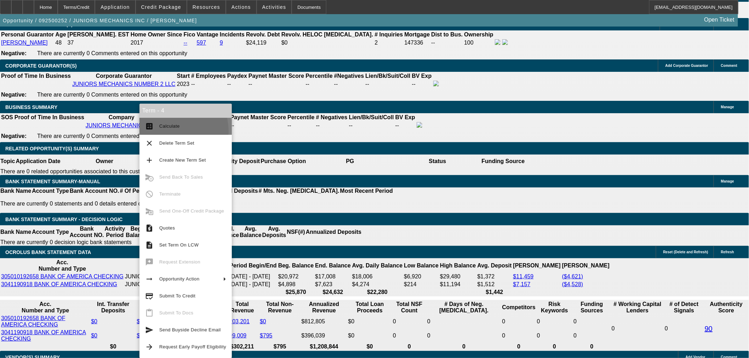
click at [164, 132] on button "calculate Calculate" at bounding box center [186, 126] width 92 height 17
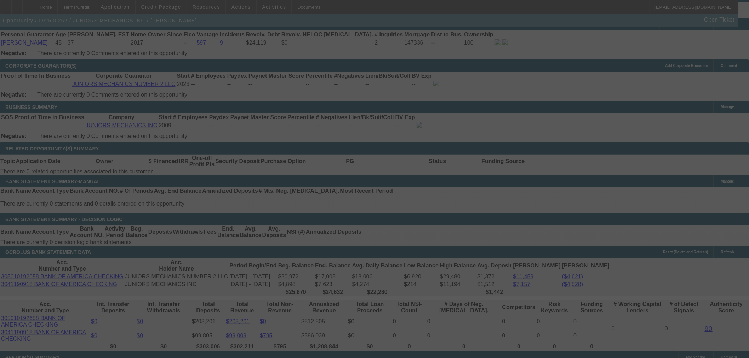
select select "0"
select select "2"
select select "0"
select select "6"
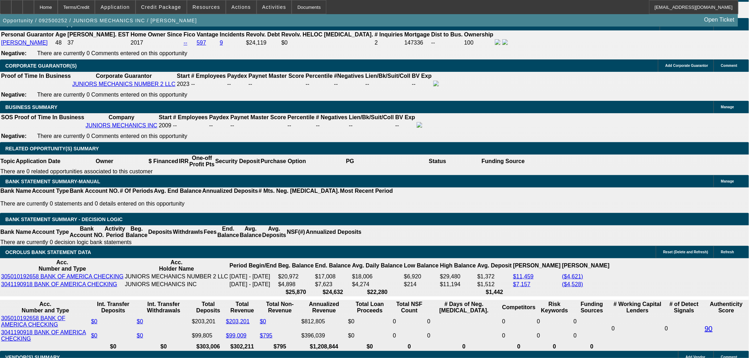
drag, startPoint x: 147, startPoint y: 165, endPoint x: 160, endPoint y: 160, distance: 14.1
type input "$7,000.00"
type input "UNKNOWN"
type input "$2,002.23"
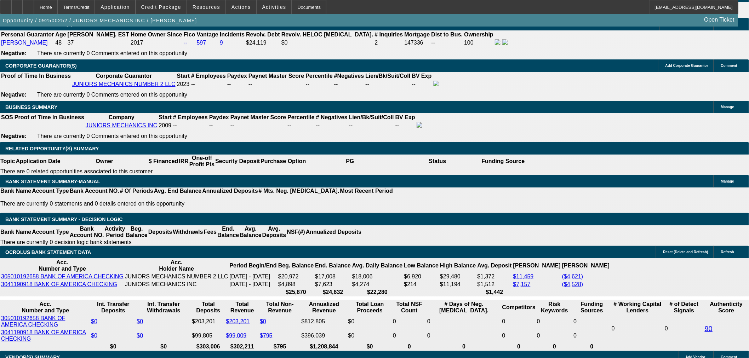
type input "$4,004.46"
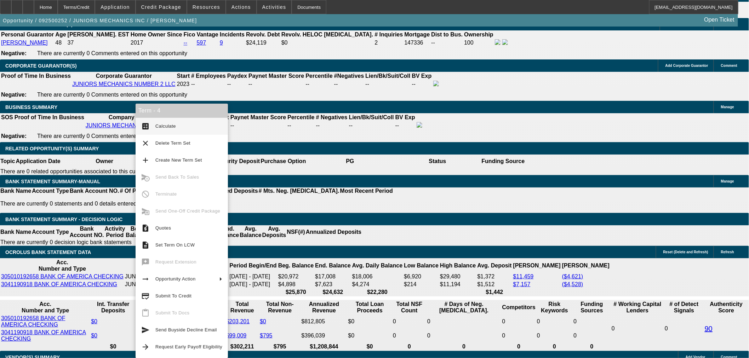
drag, startPoint x: 155, startPoint y: 133, endPoint x: 271, endPoint y: 155, distance: 118.2
click at [159, 133] on button "calculate Calculate" at bounding box center [182, 126] width 92 height 17
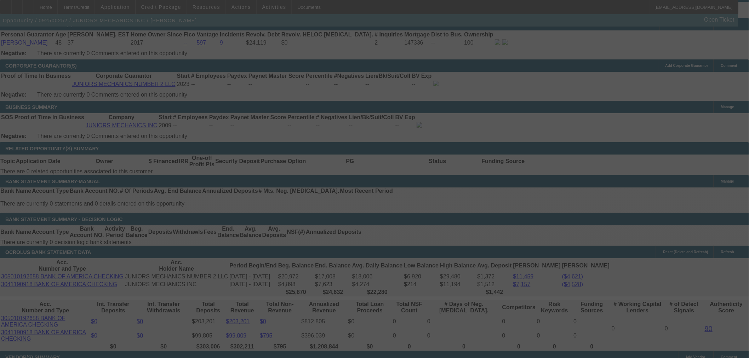
select select "0"
select select "2"
select select "0"
select select "6"
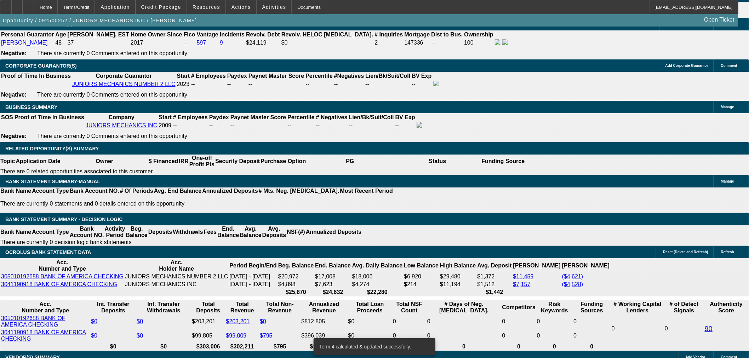
drag, startPoint x: 129, startPoint y: 218, endPoint x: 157, endPoint y: 218, distance: 28.3
type input "2000"
type input "21.1"
type input "$4,000.00"
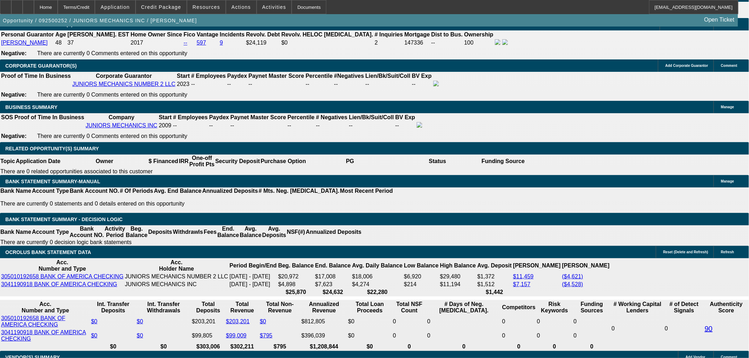
type input "UNKNOWN"
type input "$2,000.00"
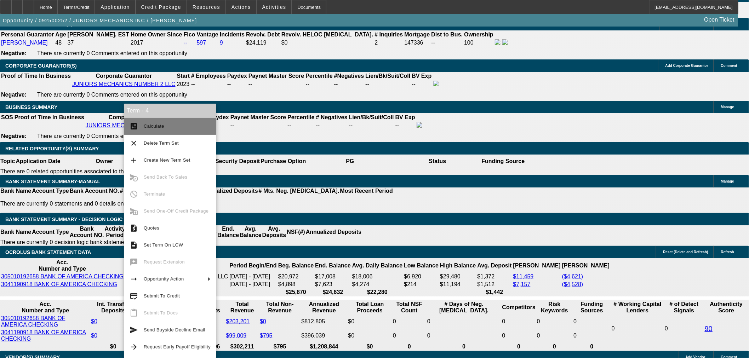
click at [155, 129] on span "Calculate" at bounding box center [177, 126] width 67 height 8
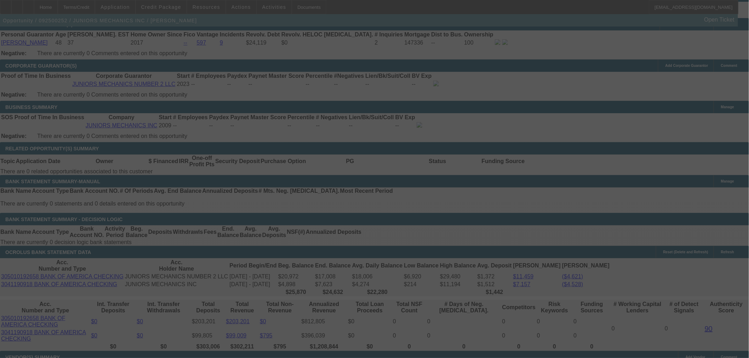
select select "0"
select select "2"
select select "0"
select select "6"
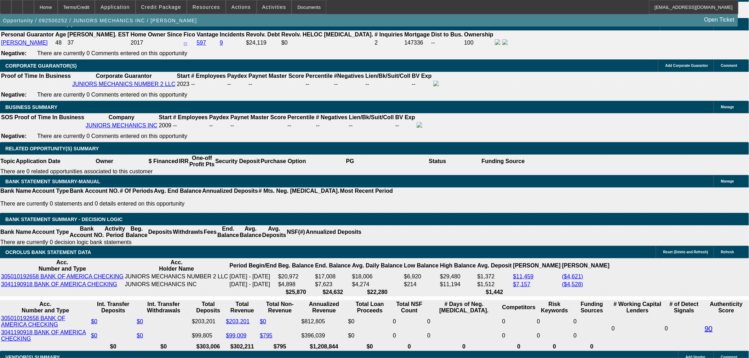
drag, startPoint x: 128, startPoint y: 220, endPoint x: 151, endPoint y: 216, distance: 23.7
type input "20"
type input "$40.00"
type input "UNKNOWN"
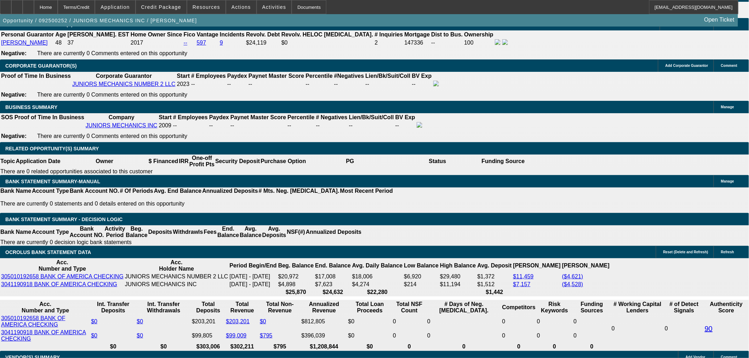
type input "2020"
type input "$4,040.00"
type input "21.9"
type input "$2,020.00"
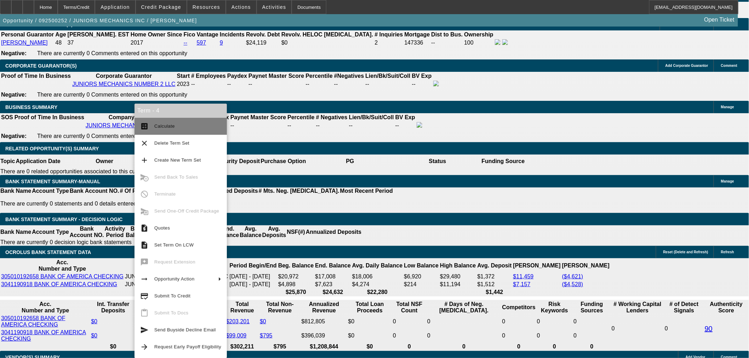
click at [172, 132] on button "calculate Calculate" at bounding box center [181, 126] width 92 height 17
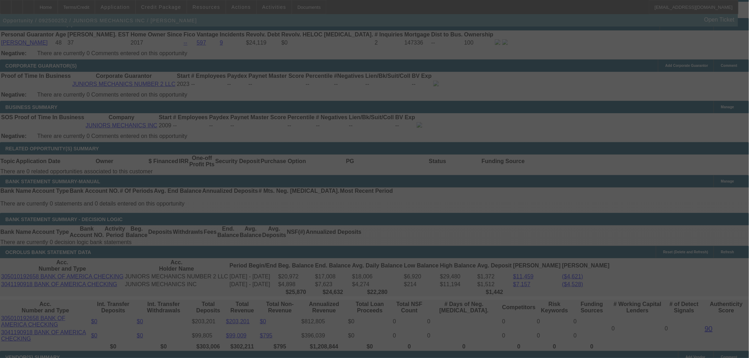
select select "0"
select select "2"
select select "0"
select select "6"
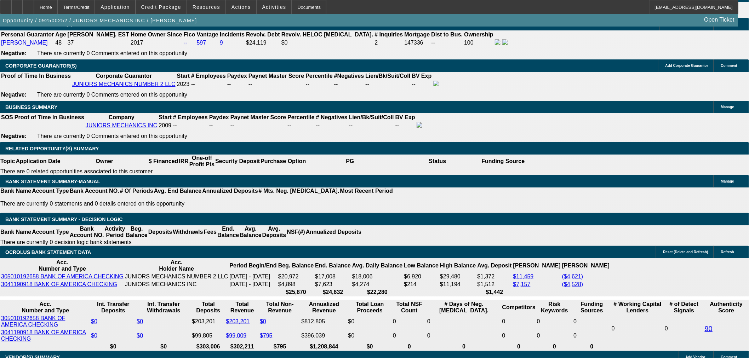
drag, startPoint x: 130, startPoint y: 218, endPoint x: 168, endPoint y: 222, distance: 38.8
type input "2025"
type input "$404.00"
type input "UNKNOWN"
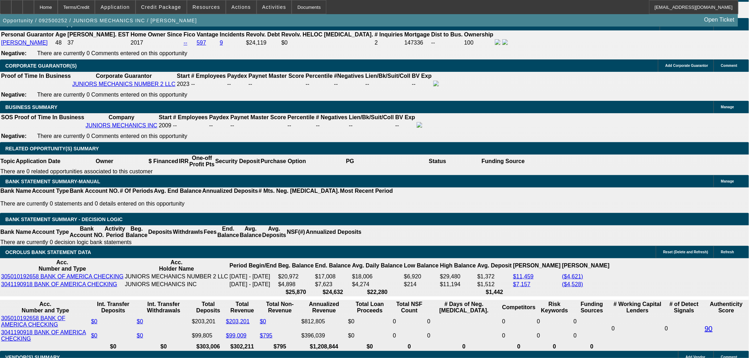
type input "22"
type input "$4,050.00"
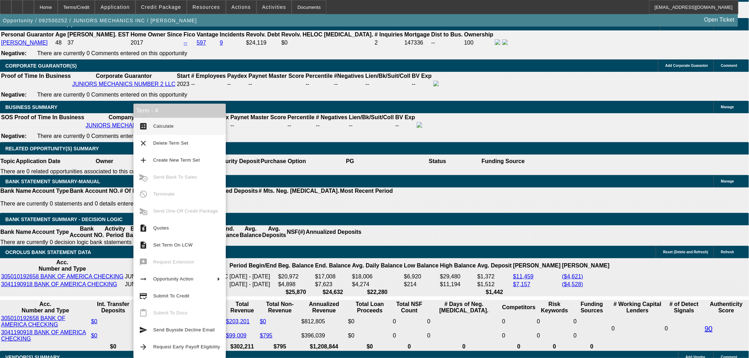
type input "$2,025.00"
click at [150, 130] on button "calculate Calculate" at bounding box center [179, 126] width 92 height 17
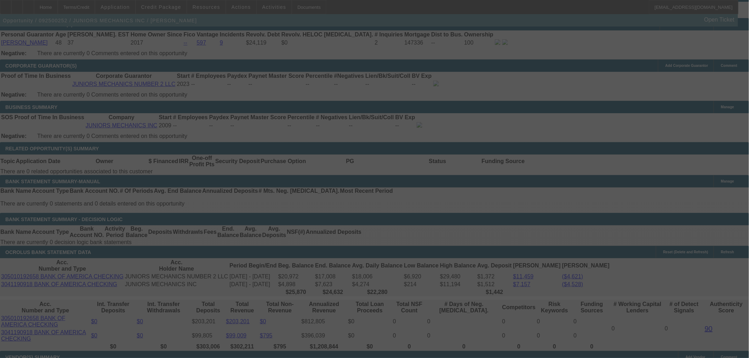
select select "0"
select select "2"
select select "0"
select select "6"
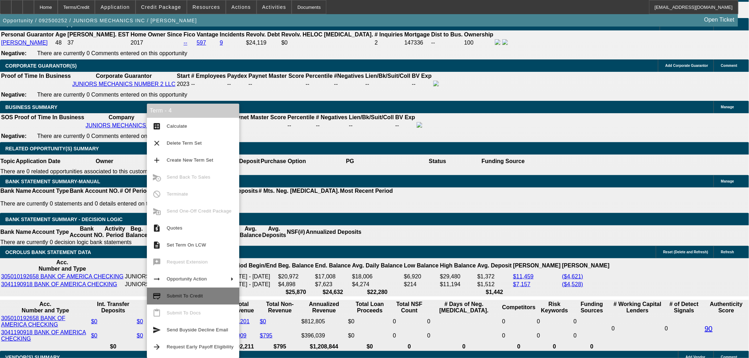
drag, startPoint x: 196, startPoint y: 295, endPoint x: 207, endPoint y: 295, distance: 11.3
click at [196, 295] on span "Submit To Credit" at bounding box center [185, 296] width 36 height 5
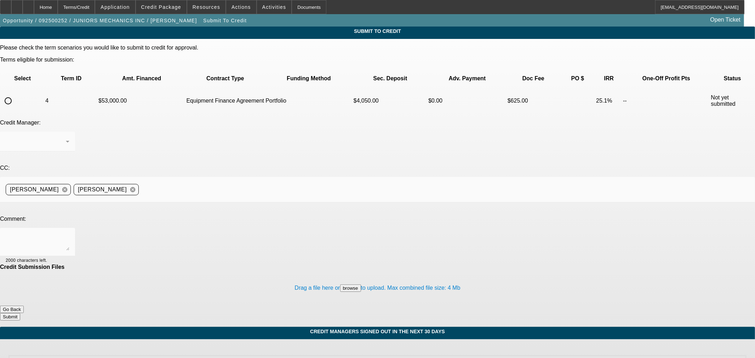
click at [15, 94] on input "radio" at bounding box center [8, 101] width 14 height 14
radio input "true"
click at [66, 137] on div "Arida, George" at bounding box center [36, 141] width 60 height 8
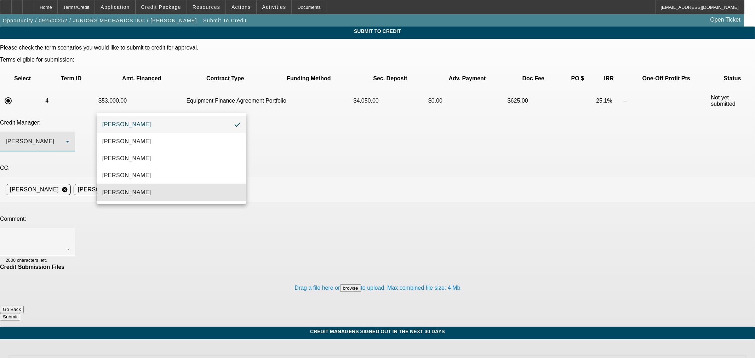
drag, startPoint x: 170, startPoint y: 188, endPoint x: 257, endPoint y: 198, distance: 87.7
click at [173, 189] on mat-option "[PERSON_NAME]" at bounding box center [172, 192] width 150 height 17
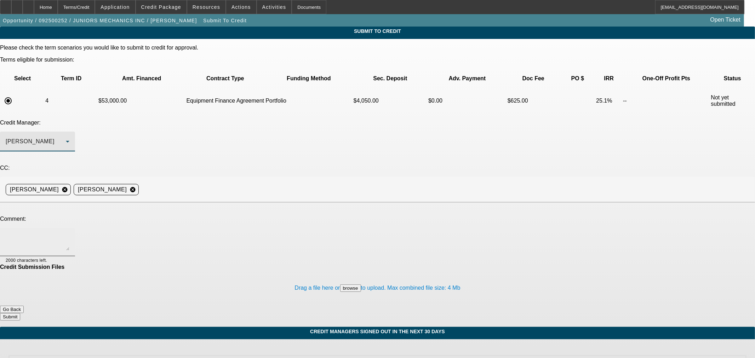
click at [69, 228] on div at bounding box center [38, 242] width 64 height 28
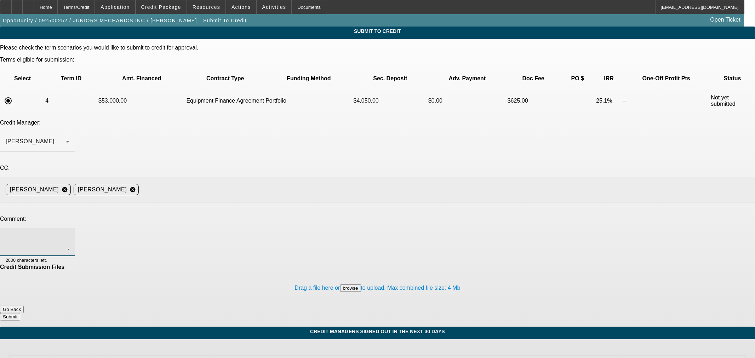
click at [261, 177] on div "Aaron Rustebakke cancel Stephanie Richards cancel" at bounding box center [378, 189] width 744 height 25
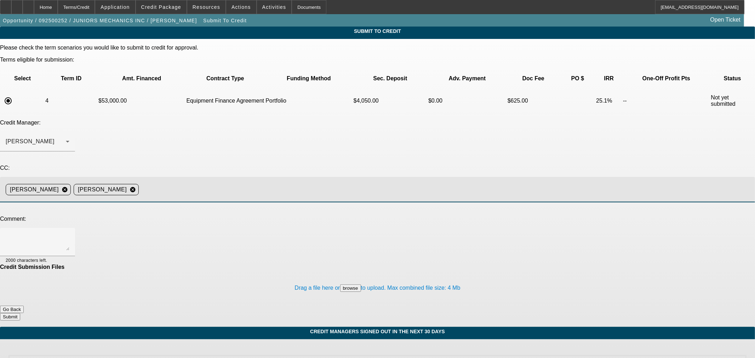
click at [261, 177] on div "Aaron Rustebakke cancel Stephanie Richards cancel" at bounding box center [378, 189] width 744 height 25
click at [262, 183] on input at bounding box center [444, 190] width 605 height 14
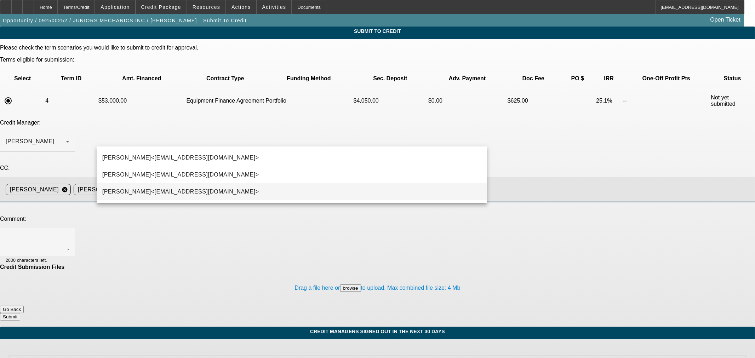
type input "kev"
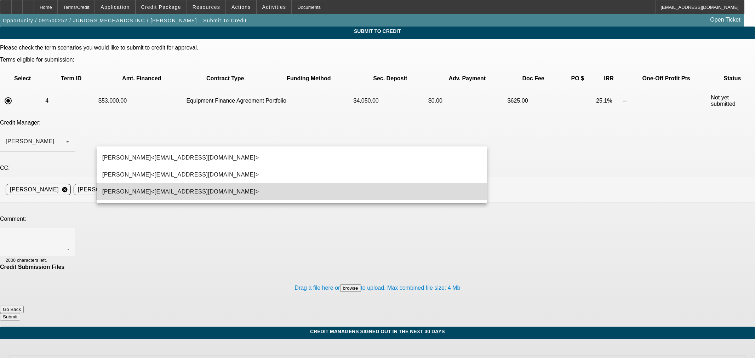
click at [249, 192] on mat-option "Kevin O'Connor<koconnor@beaconfunding.com>" at bounding box center [292, 191] width 391 height 17
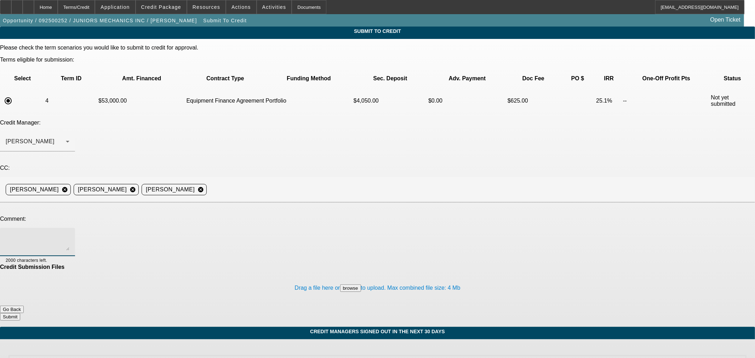
click at [69, 234] on textarea at bounding box center [38, 242] width 64 height 17
type textarea "H"
click at [69, 234] on textarea "BUYSIDE APPROVAL RESUBMISSION CURRENCY - Sam, we uncovered that the PG in this" at bounding box center [38, 242] width 64 height 17
click at [69, 234] on textarea "BUYSIDE APPROVAL RESUBMISSION CURRENCY - Sam, we uncovered that the PG on this …" at bounding box center [38, 242] width 64 height 17
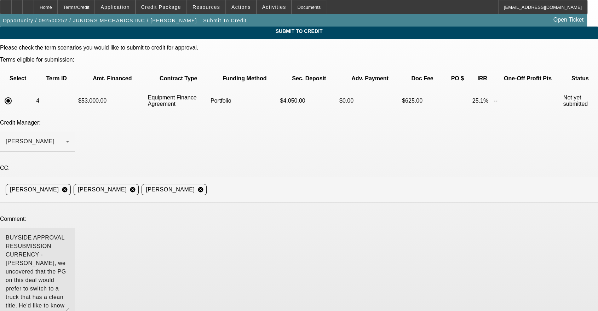
drag, startPoint x: 378, startPoint y: 189, endPoint x: 344, endPoint y: 227, distance: 50.6
click at [75, 249] on div "BUYSIDE APPROVAL RESUBMISSION CURRENCY - Sam, we uncovered that the PG on this …" at bounding box center [37, 272] width 75 height 89
click at [69, 234] on textarea "BUYSIDE APPROVAL RESUBMISSION CURRENCY - Sam, we uncovered that the PG on this …" at bounding box center [38, 272] width 64 height 77
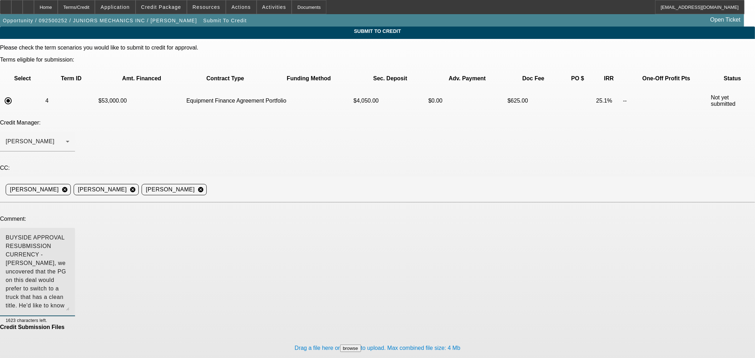
type textarea "BUYSIDE APPROVAL RESUBMISSION CURRENCY - Sam, we uncovered that the PG on this …"
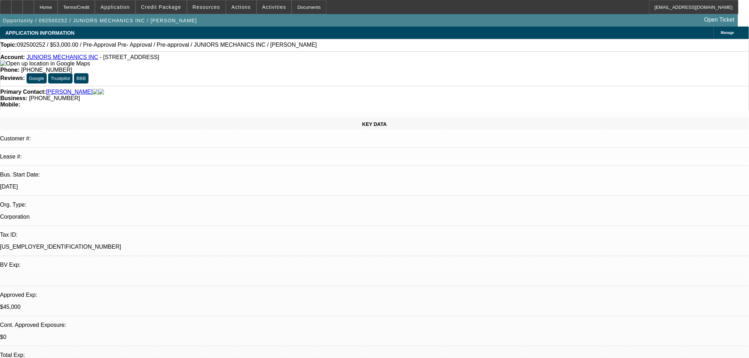
select select "0"
select select "2"
select select "0"
select select "6"
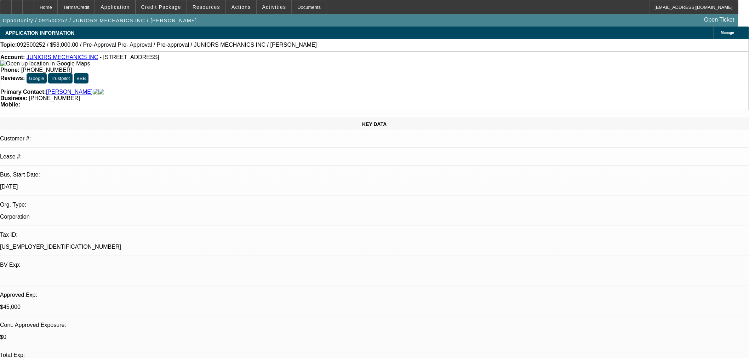
select select "0"
select select "2"
select select "0"
select select "6"
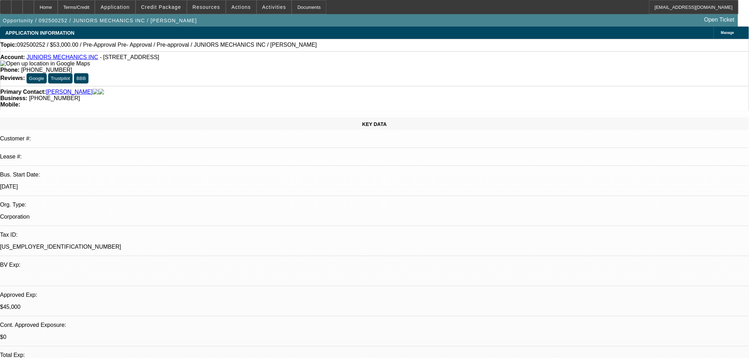
select select "0"
select select "2"
select select "0"
select select "6"
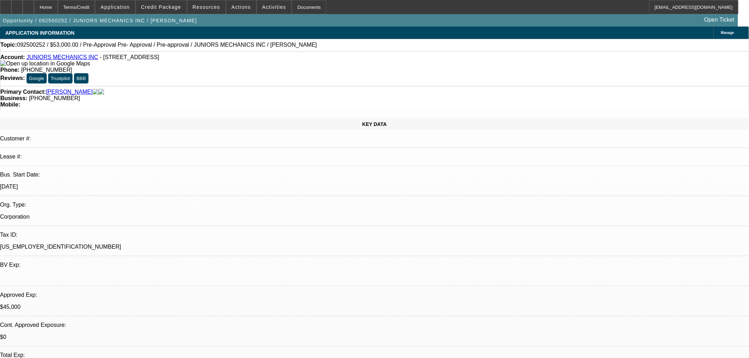
select select "0"
select select "2"
select select "0"
select select "6"
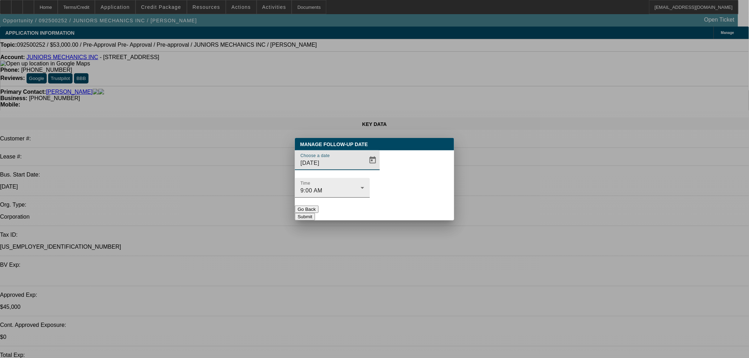
click at [367, 184] on icon at bounding box center [362, 188] width 8 height 8
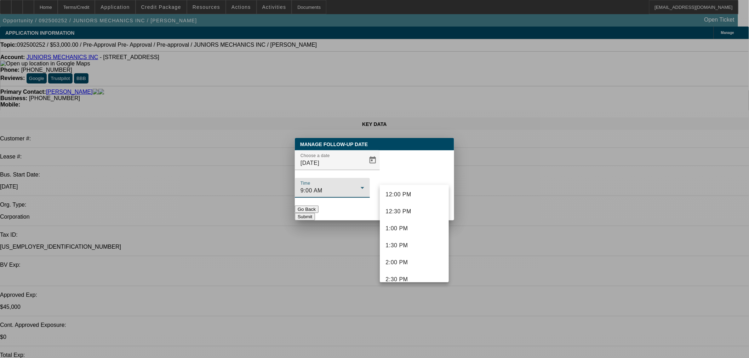
scroll to position [460, 0]
click at [415, 251] on mat-option "3:00 PM" at bounding box center [414, 246] width 69 height 17
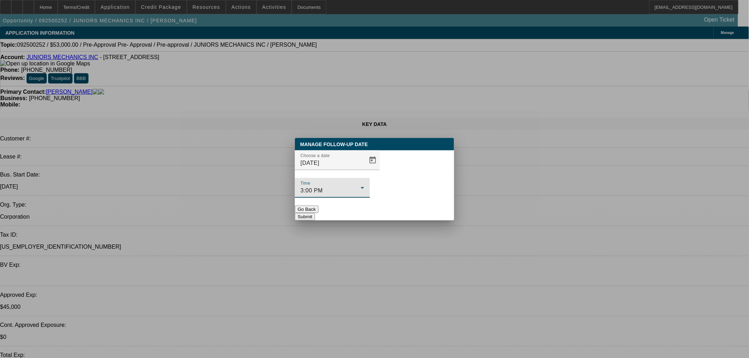
click at [315, 213] on button "Submit" at bounding box center [305, 216] width 20 height 7
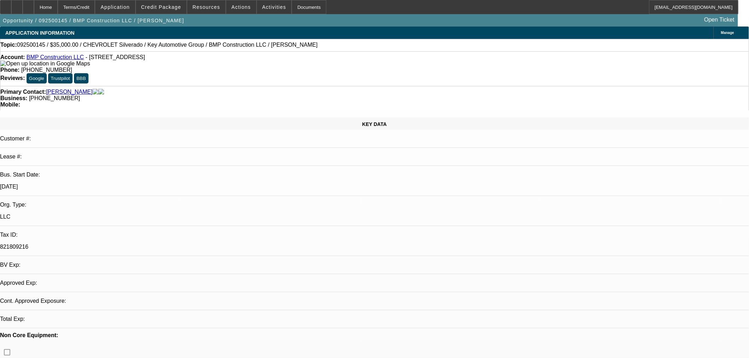
select select "0"
select select "2"
select select "0"
select select "6"
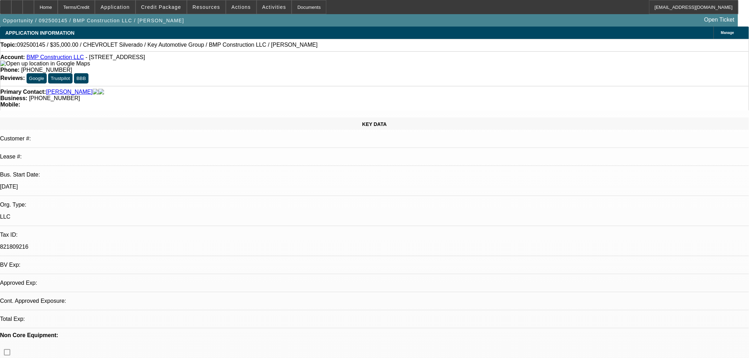
select select "0.1"
select select "2"
select select "0"
select select "6"
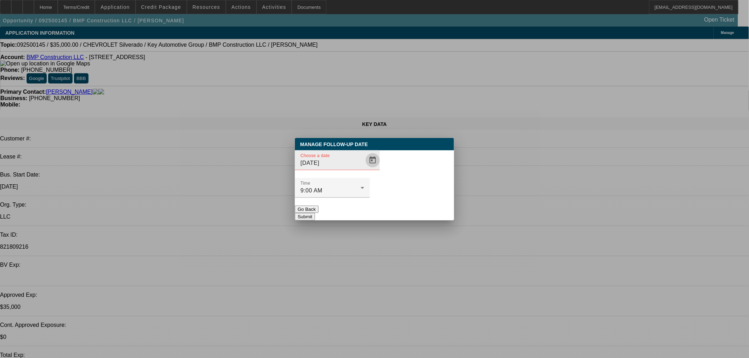
click at [364, 169] on span "Open calendar" at bounding box center [372, 160] width 17 height 17
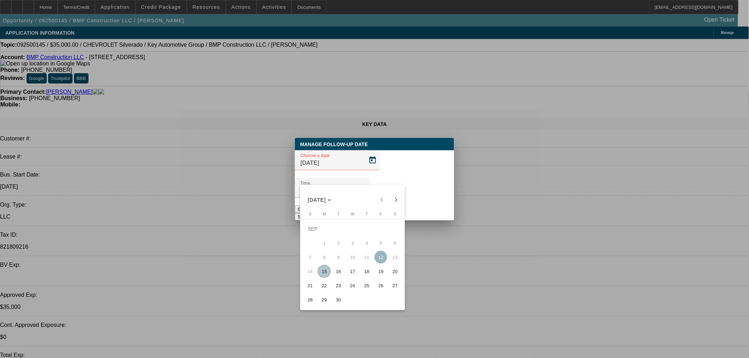
click at [339, 274] on span "16" at bounding box center [338, 271] width 13 height 13
type input "[DATE]"
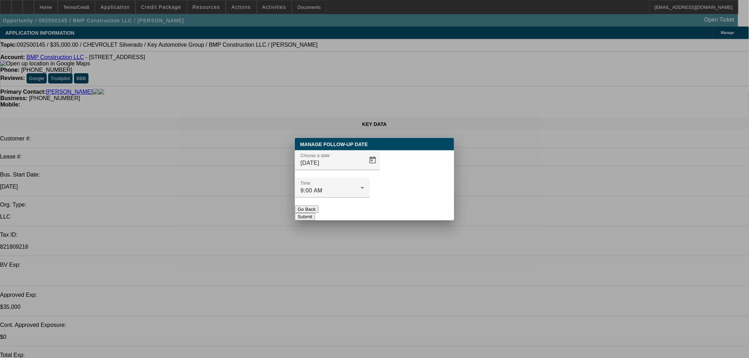
click at [315, 213] on button "Submit" at bounding box center [305, 216] width 20 height 7
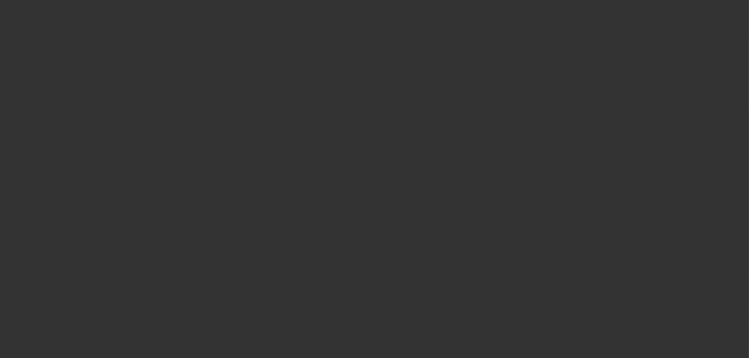
select select "0"
select select "2"
select select "0"
select select "6"
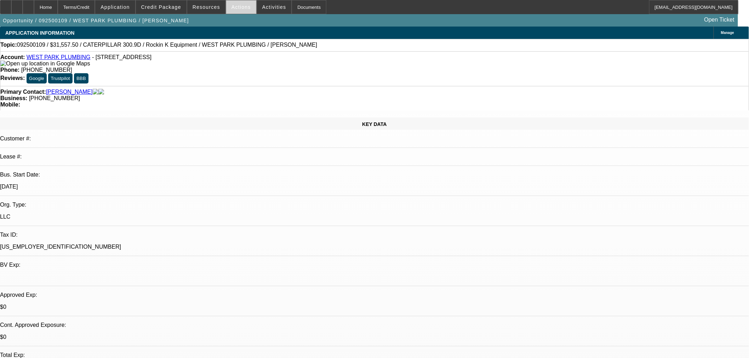
click at [236, 9] on span "Actions" at bounding box center [241, 7] width 19 height 6
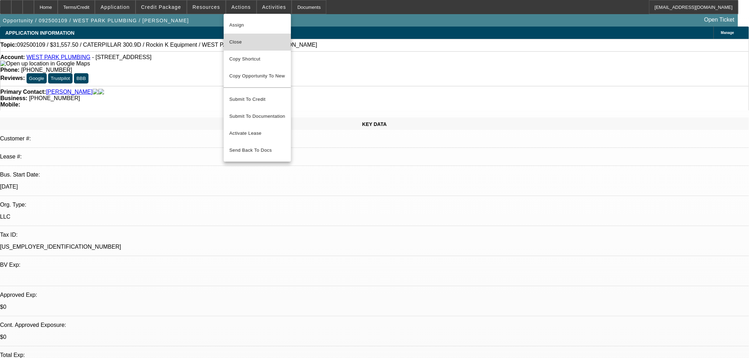
click at [239, 34] on button "Close" at bounding box center [257, 42] width 67 height 17
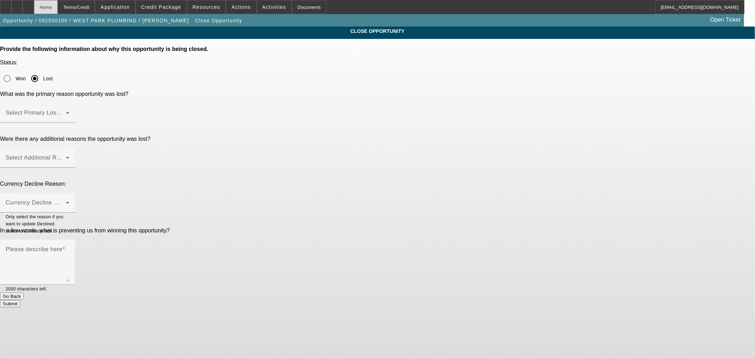
click at [58, 4] on div "Home" at bounding box center [46, 7] width 24 height 14
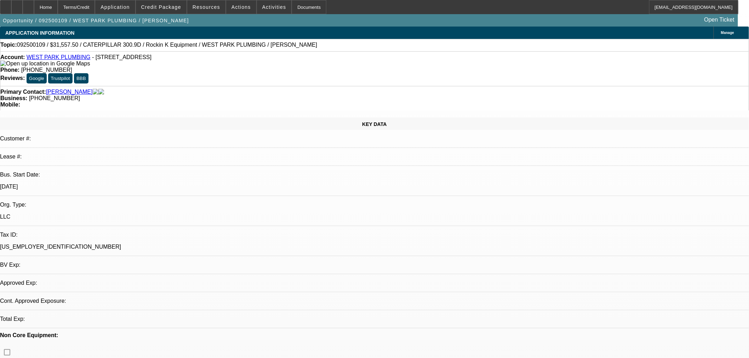
select select "0"
select select "2"
select select "0"
select select "6"
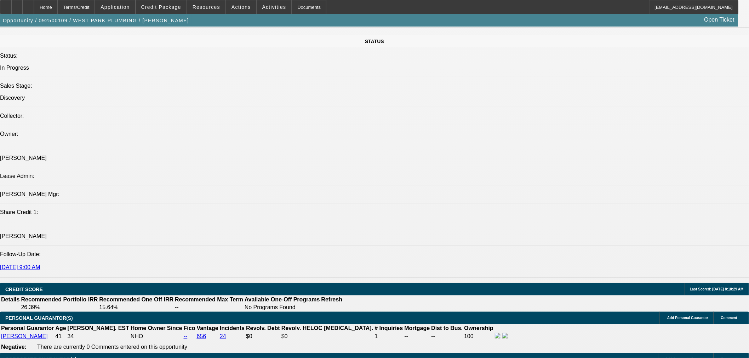
scroll to position [787, 0]
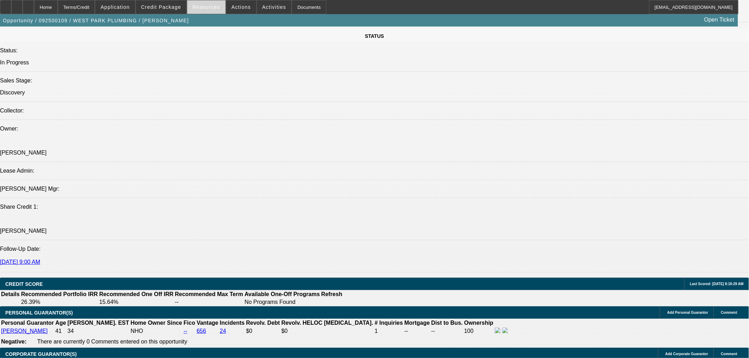
click at [206, 4] on span "Resources" at bounding box center [207, 7] width 28 height 6
click at [237, 7] on div at bounding box center [374, 179] width 749 height 358
click at [237, 7] on span "Actions" at bounding box center [241, 7] width 19 height 6
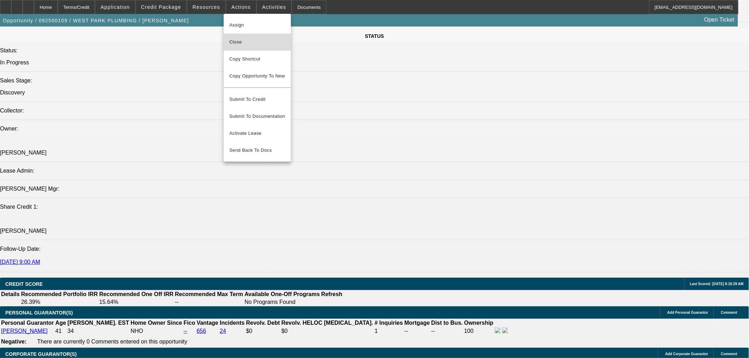
click at [250, 40] on span "Close" at bounding box center [257, 42] width 56 height 8
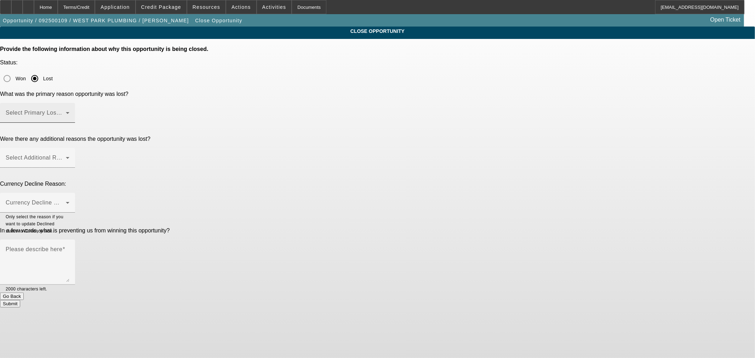
click at [66, 112] on span at bounding box center [36, 116] width 60 height 8
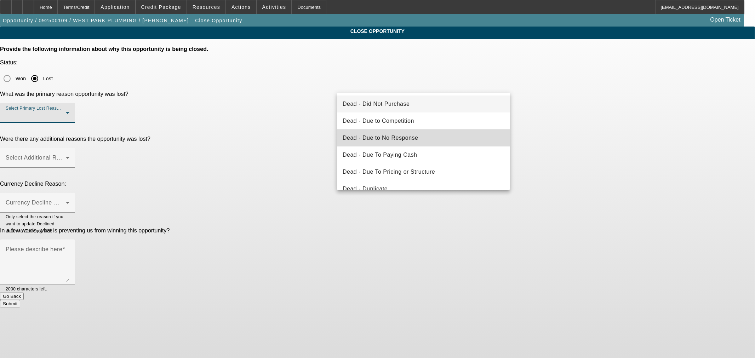
click at [426, 135] on mat-option "Dead - Due to No Response" at bounding box center [423, 138] width 173 height 17
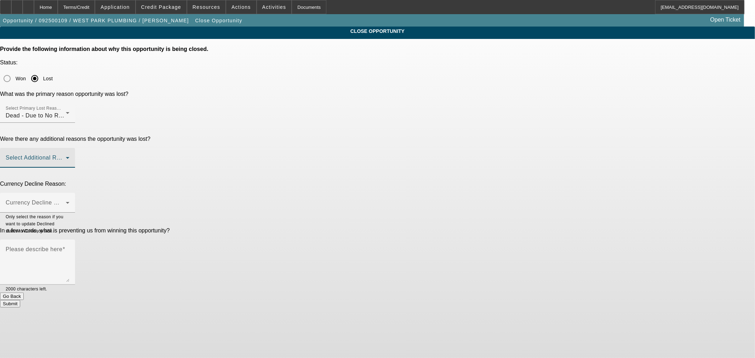
click at [66, 156] on span at bounding box center [36, 160] width 60 height 8
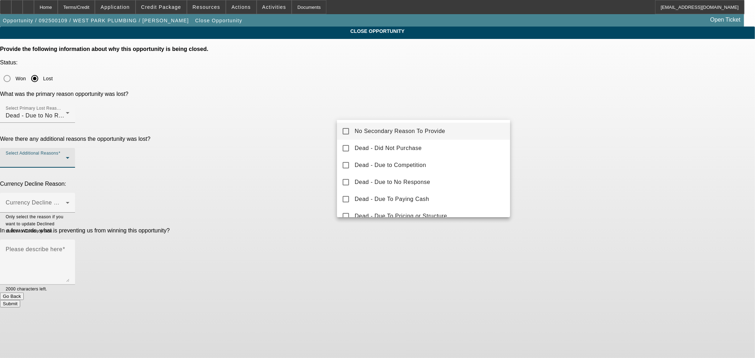
click at [377, 133] on span "No Secondary Reason To Provide" at bounding box center [400, 131] width 91 height 8
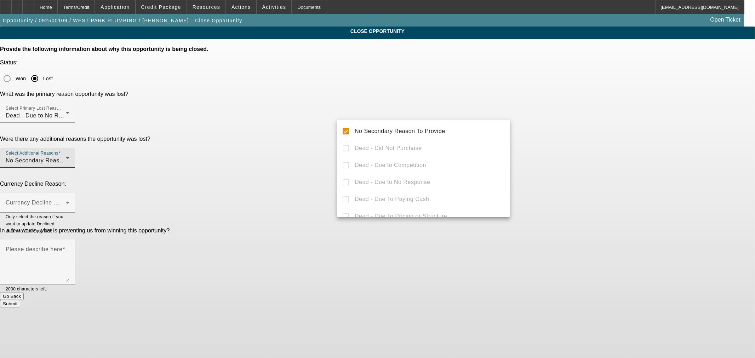
click at [306, 154] on div at bounding box center [377, 179] width 755 height 358
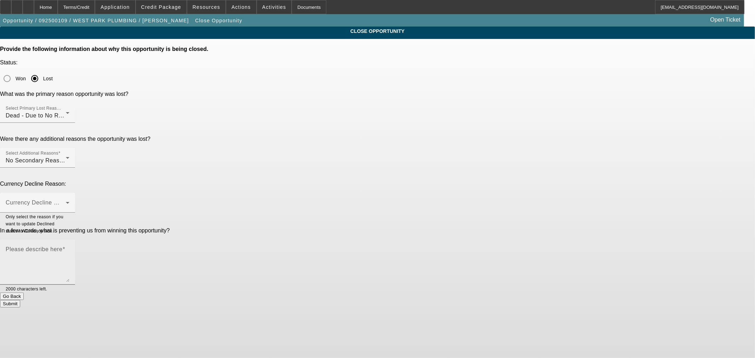
click at [62, 246] on mat-label "Please describe here" at bounding box center [34, 249] width 57 height 6
click at [69, 248] on textarea "Please describe here" at bounding box center [38, 265] width 64 height 34
type textarea "K"
type textarea "Told to close out after asking for more details."
click at [20, 300] on button "Submit" at bounding box center [10, 303] width 20 height 7
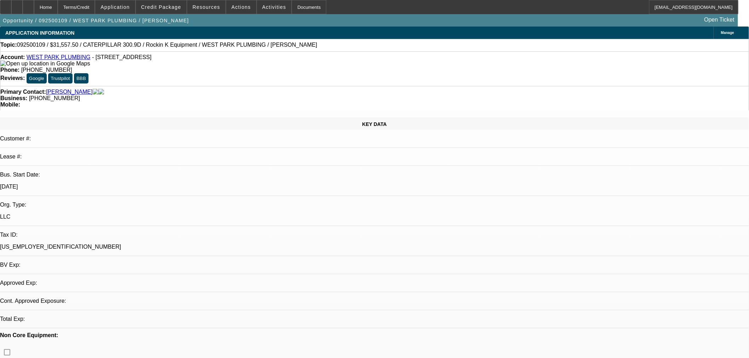
select select "0"
select select "2"
select select "0"
select select "6"
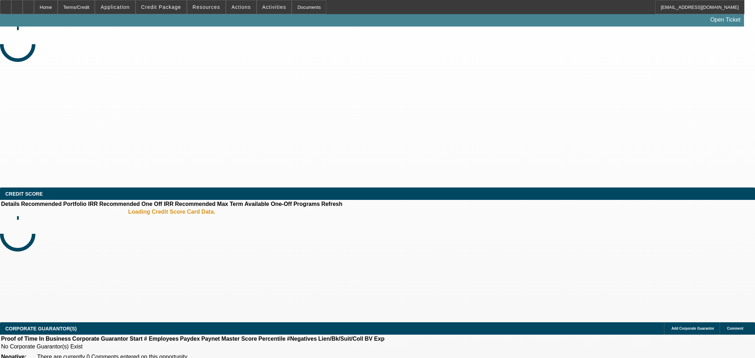
select select "0"
select select "2"
select select "0"
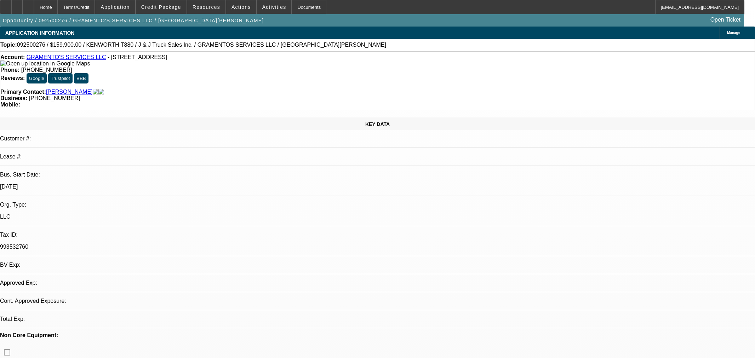
select select "1"
select select "2"
select select "6"
drag, startPoint x: 620, startPoint y: 268, endPoint x: 575, endPoint y: 271, distance: 45.0
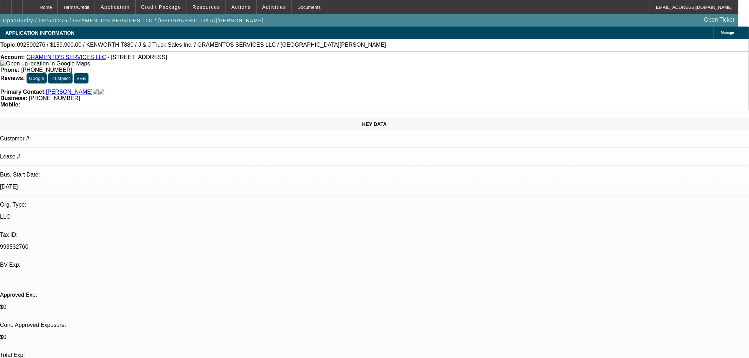
copy tr "[PHONE_NUMBER]"
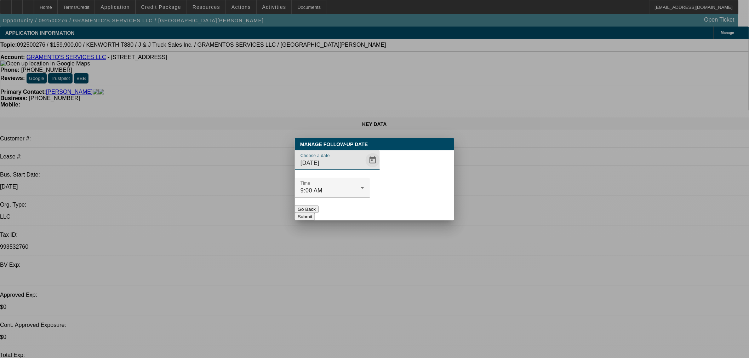
click at [365, 169] on span "Open calendar" at bounding box center [372, 160] width 17 height 17
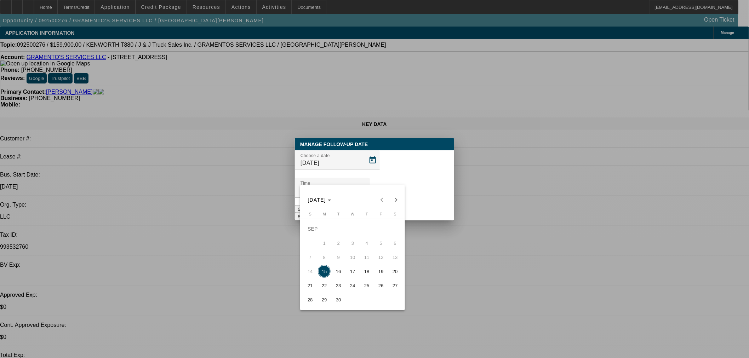
click at [363, 275] on span "18" at bounding box center [366, 271] width 13 height 13
type input "[DATE]"
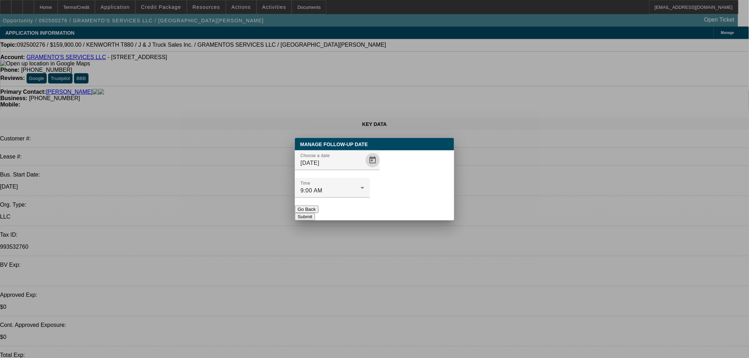
click at [315, 213] on button "Submit" at bounding box center [305, 216] width 20 height 7
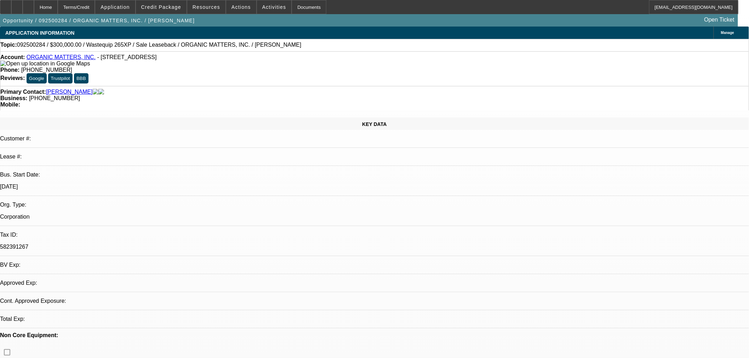
select select "0"
select select "2"
select select "0"
select select "6"
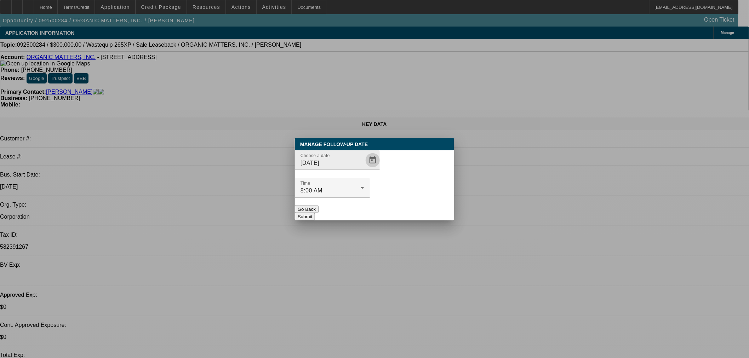
click at [364, 169] on span "Open calendar" at bounding box center [372, 160] width 17 height 17
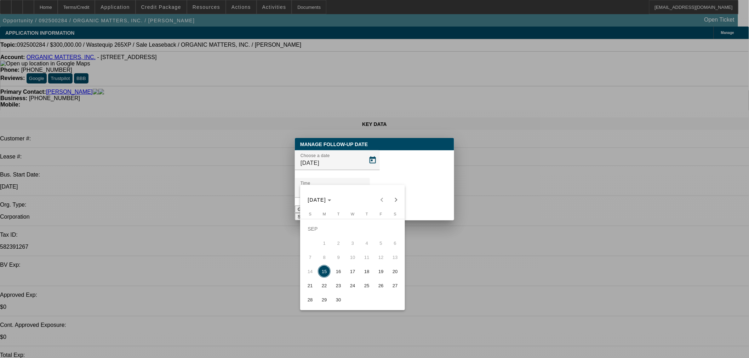
click at [338, 273] on span "16" at bounding box center [338, 271] width 13 height 13
type input "[DATE]"
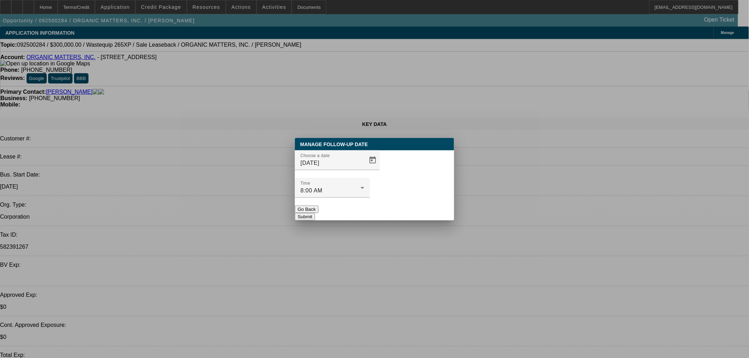
drag, startPoint x: 401, startPoint y: 198, endPoint x: 400, endPoint y: 158, distance: 39.3
click at [315, 213] on button "Submit" at bounding box center [305, 216] width 20 height 7
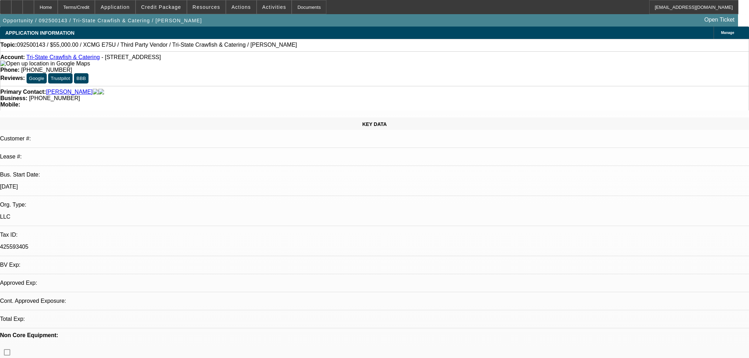
select select "0"
select select "2"
select select "0.1"
select select "1"
select select "2"
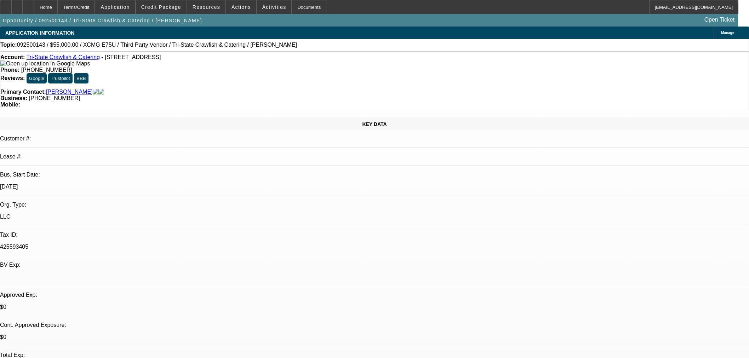
select select "4"
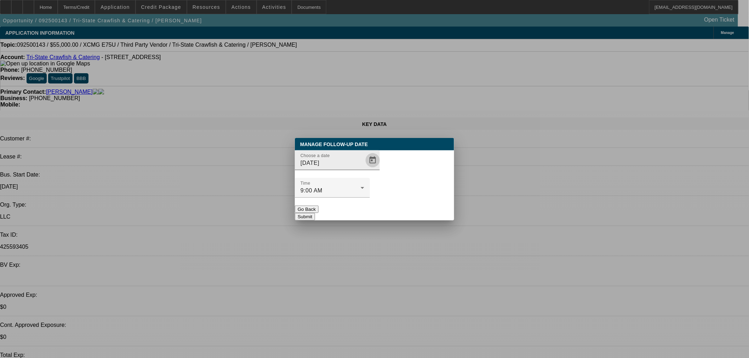
click at [364, 169] on span "Open calendar" at bounding box center [372, 160] width 17 height 17
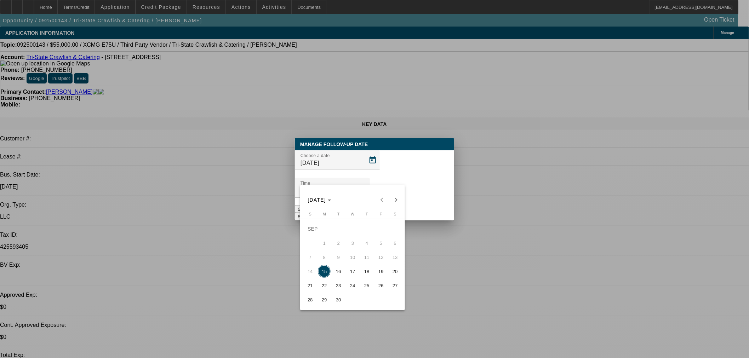
click at [340, 275] on span "16" at bounding box center [338, 271] width 13 height 13
type input "[DATE]"
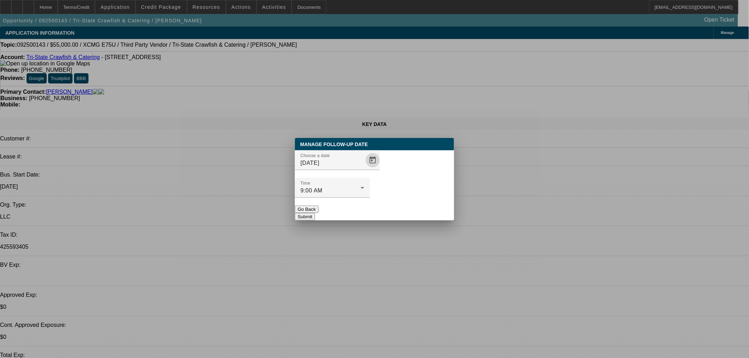
click at [315, 213] on button "Submit" at bounding box center [305, 216] width 20 height 7
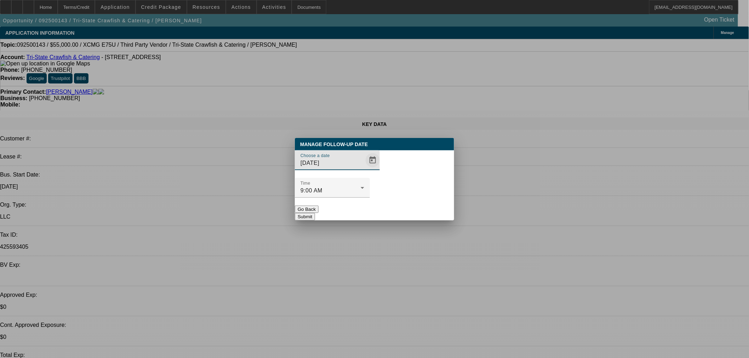
click at [364, 169] on span "Open calendar" at bounding box center [372, 160] width 17 height 17
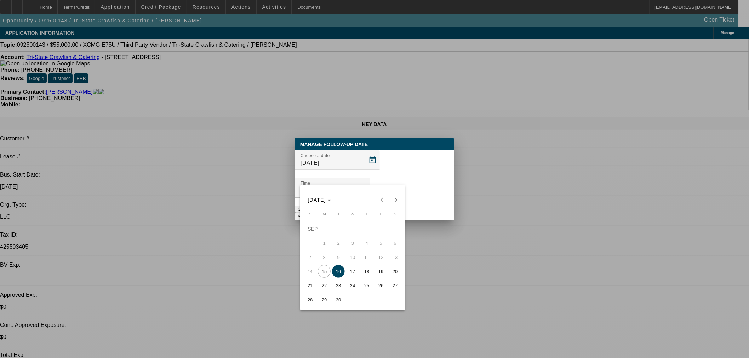
drag, startPoint x: 351, startPoint y: 272, endPoint x: 355, endPoint y: 261, distance: 12.0
click at [351, 271] on span "17" at bounding box center [352, 271] width 13 height 13
type input "[DATE]"
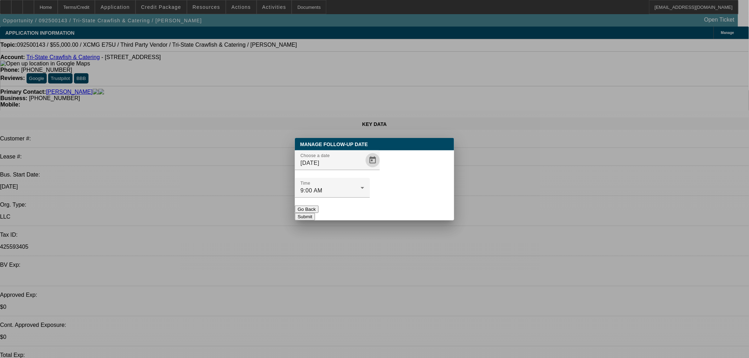
click at [315, 213] on button "Submit" at bounding box center [305, 216] width 20 height 7
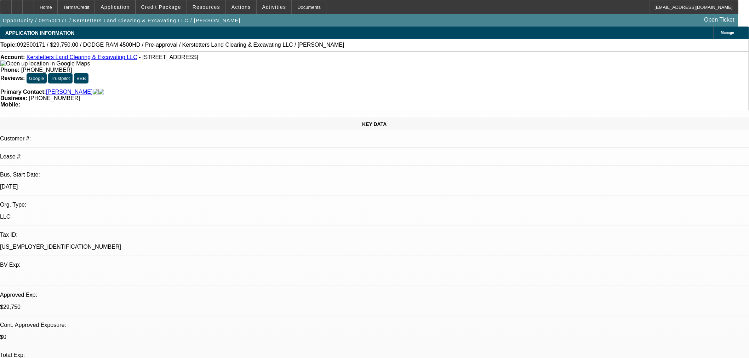
select select "0.15"
select select "2"
select select "0"
select select "6"
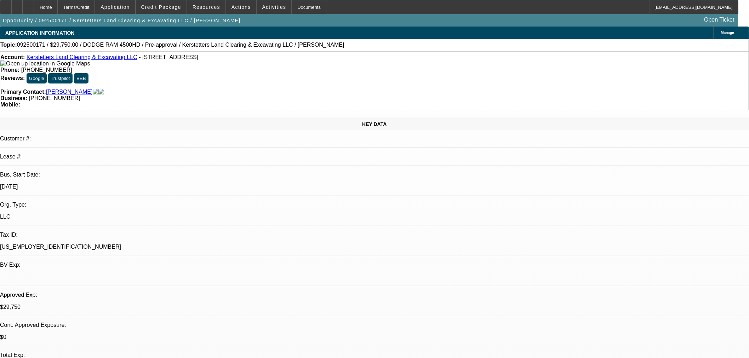
select select "0.15"
select select "2"
select select "0"
select select "6"
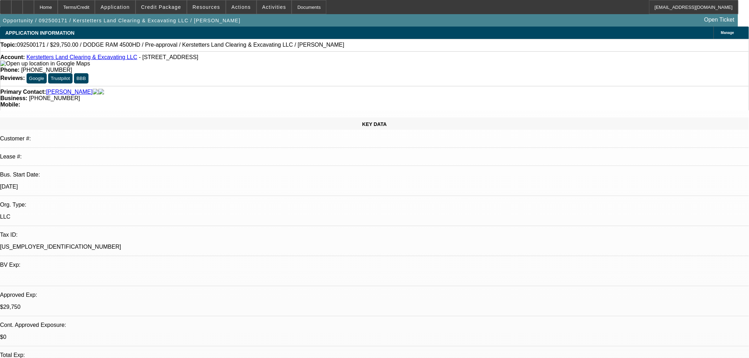
scroll to position [194, 0]
drag, startPoint x: 626, startPoint y: 299, endPoint x: 585, endPoint y: 298, distance: 40.4
copy td "(402) 458-4538"
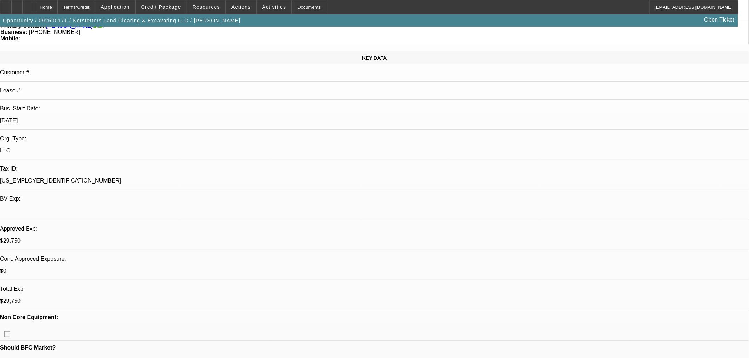
scroll to position [0, 0]
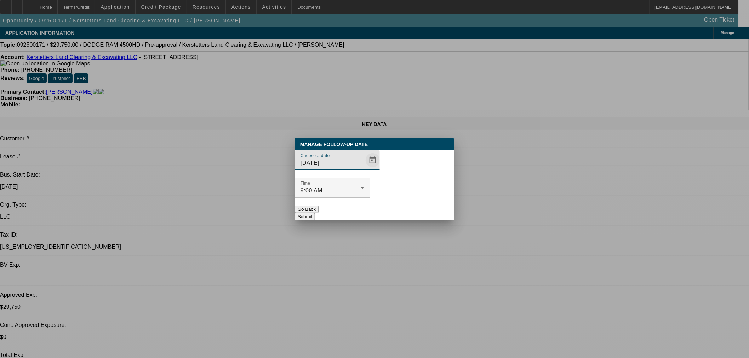
click at [364, 169] on span "Open calendar" at bounding box center [372, 160] width 17 height 17
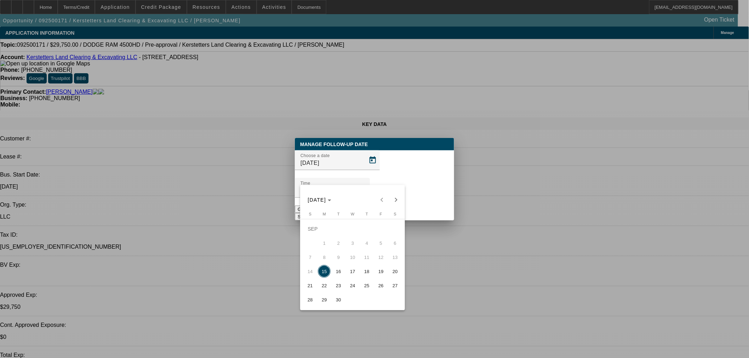
click at [353, 269] on span "17" at bounding box center [352, 271] width 13 height 13
type input "9/17/2025"
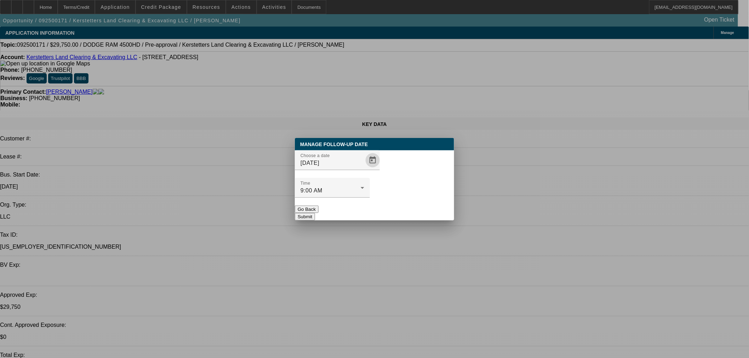
click at [315, 213] on button "Submit" at bounding box center [305, 216] width 20 height 7
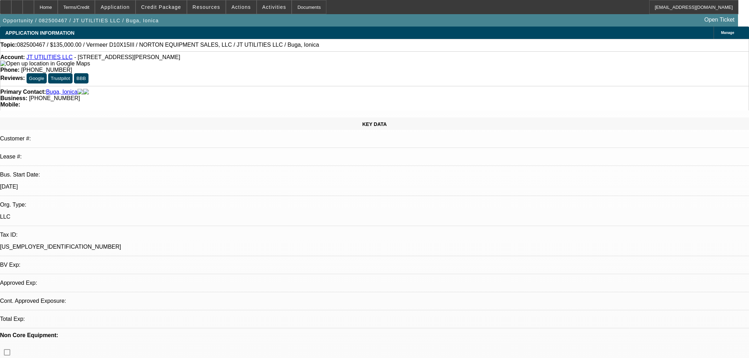
select select "0"
select select "2"
select select "0"
select select "6"
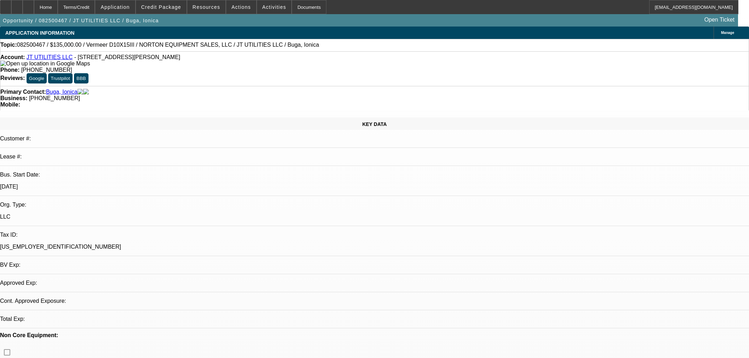
select select "0"
select select "2"
select select "0"
select select "6"
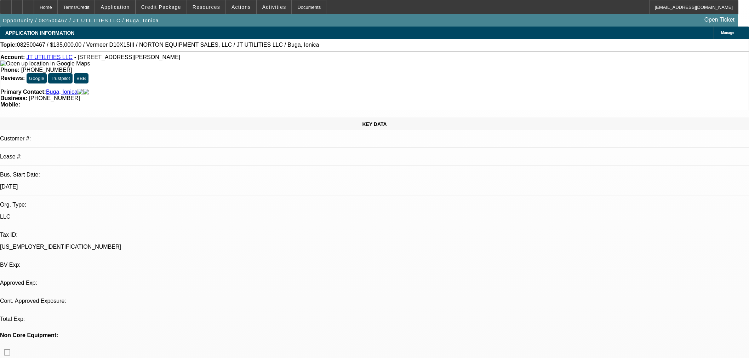
select select "0"
select select "2"
select select "0"
select select "6"
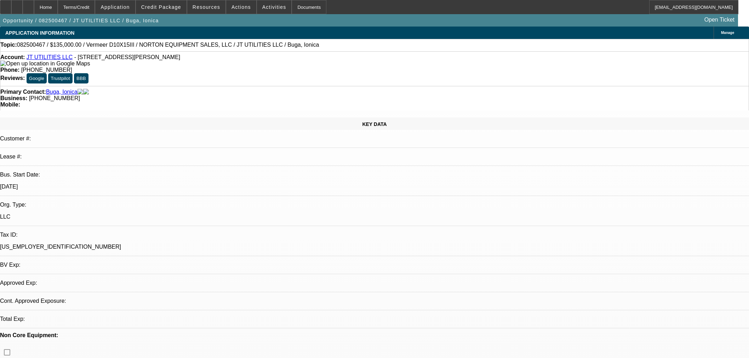
select select "0"
select select "2"
select select "0"
select select "6"
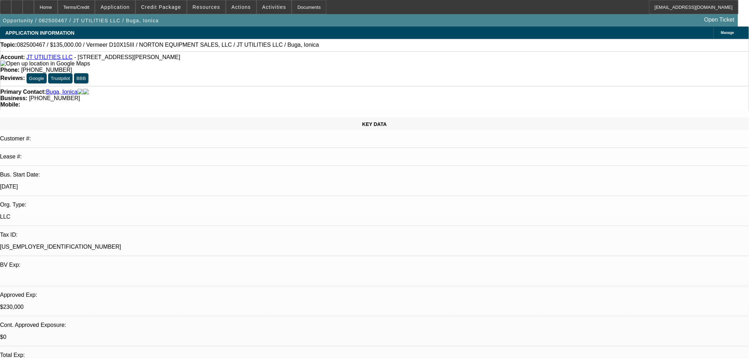
scroll to position [977, 0]
drag, startPoint x: 272, startPoint y: 45, endPoint x: 203, endPoint y: 50, distance: 68.9
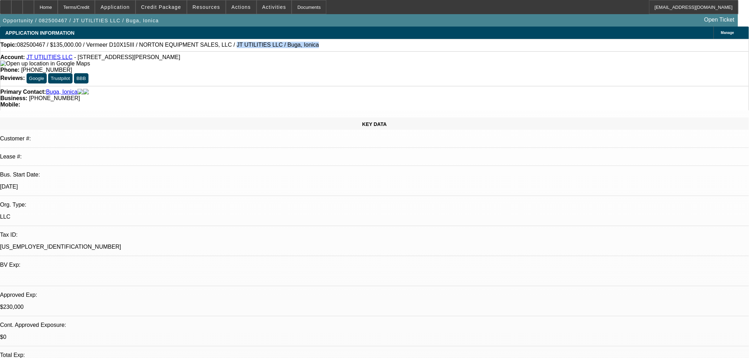
click at [203, 48] on div "Topic: 082500467 / $135,000.00 / Vermeer D10X15III / NORTON EQUIPMENT SALES, LL…" at bounding box center [374, 45] width 748 height 6
copy span "JT UTILITIES LLC / Buga, Ionica"
drag, startPoint x: 658, startPoint y: 321, endPoint x: 565, endPoint y: 323, distance: 92.8
copy td "[PERSON_NAME][EMAIL_ADDRESS][DOMAIN_NAME]"
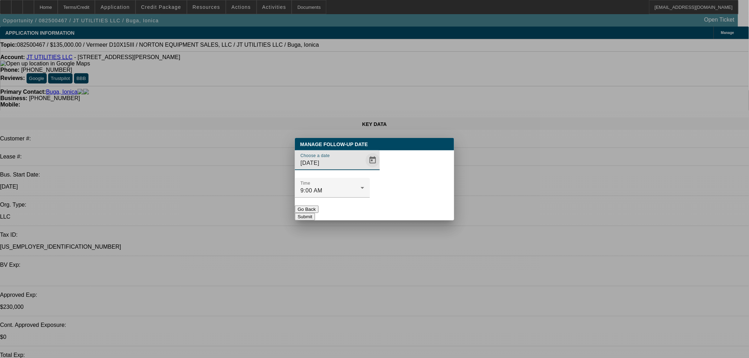
click at [364, 169] on span "Open calendar" at bounding box center [372, 160] width 17 height 17
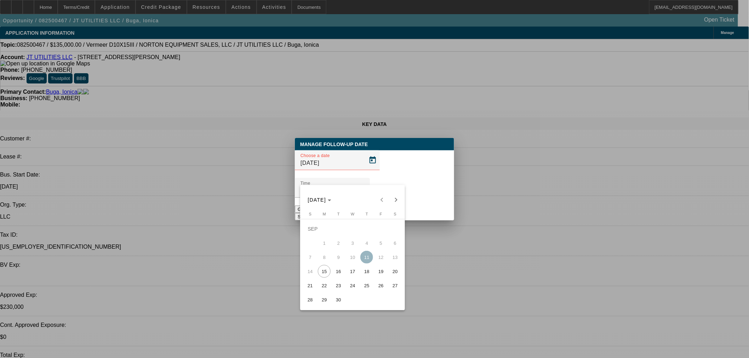
click at [336, 288] on span "23" at bounding box center [338, 285] width 13 height 13
type input "9/23/2025"
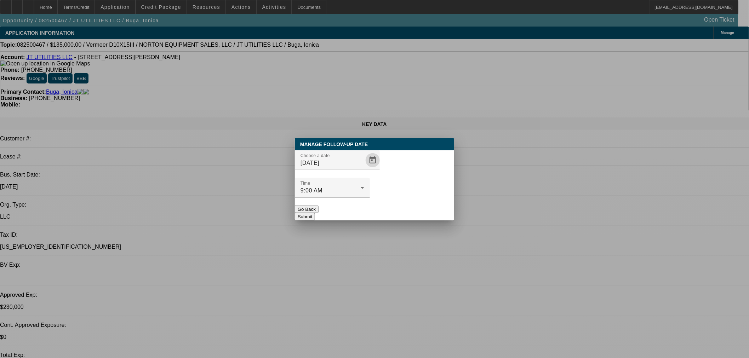
click at [315, 213] on button "Submit" at bounding box center [305, 216] width 20 height 7
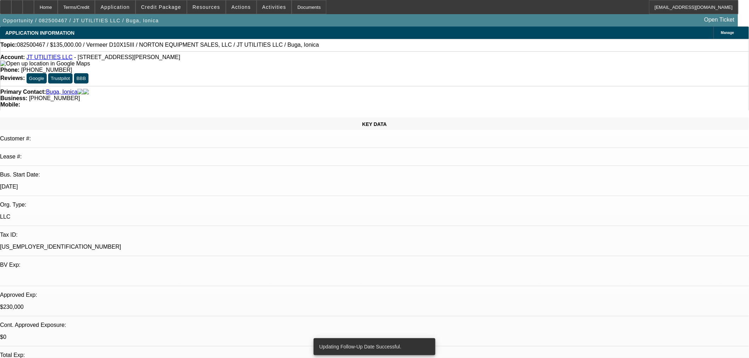
radio input "true"
type textarea "FU in 1 week if no update."
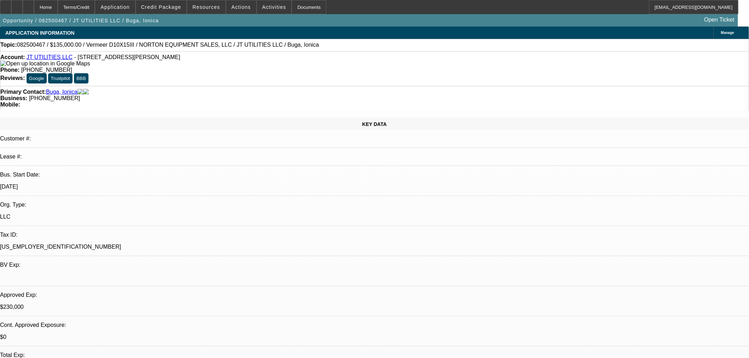
radio input "true"
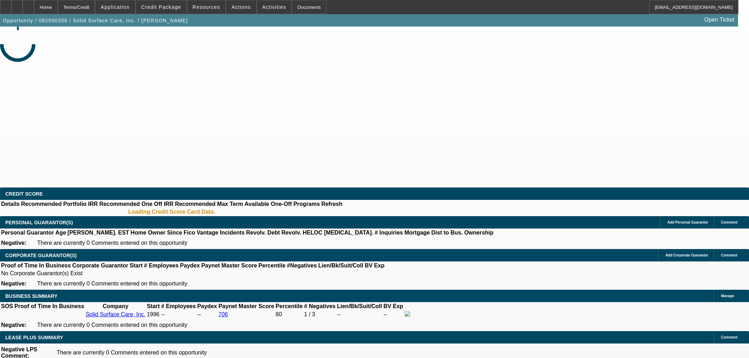
select select "0"
select select "2"
select select "0"
select select "2"
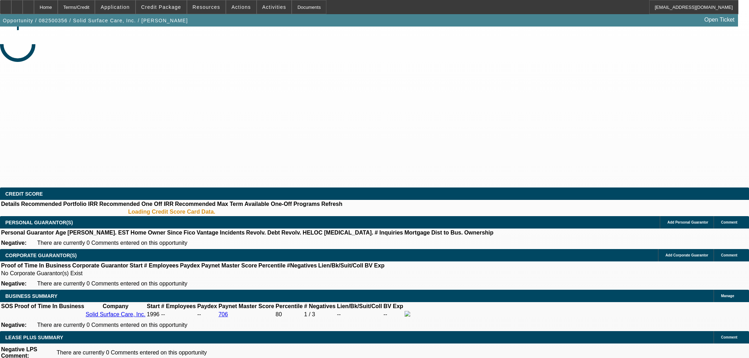
select select "0"
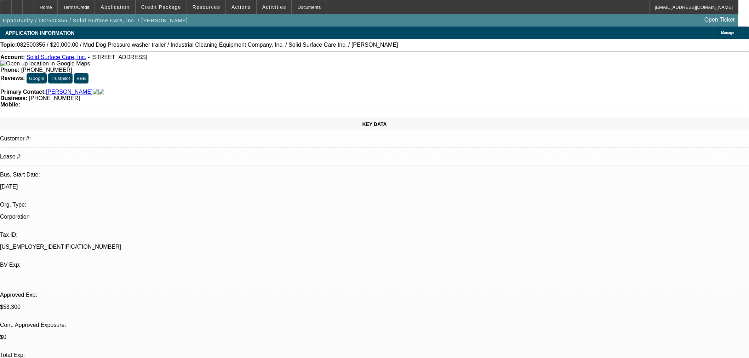
select select "1"
select select "2"
select select "6"
select select "1"
select select "2"
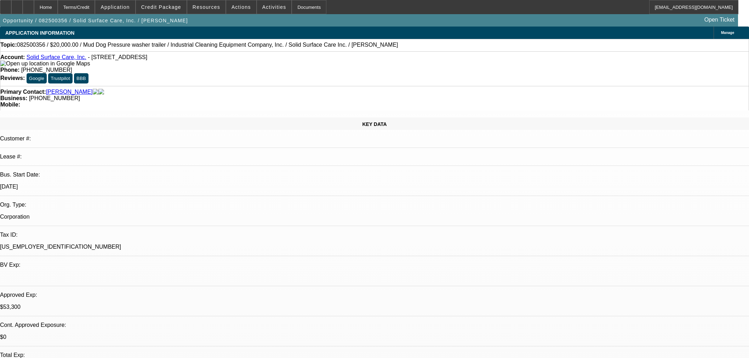
select select "6"
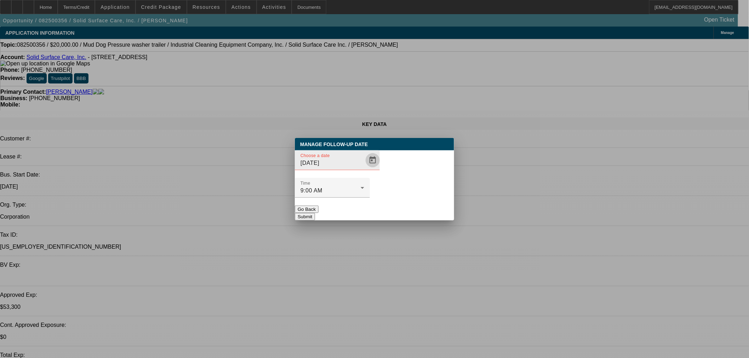
click at [364, 169] on span "Open calendar" at bounding box center [372, 160] width 17 height 17
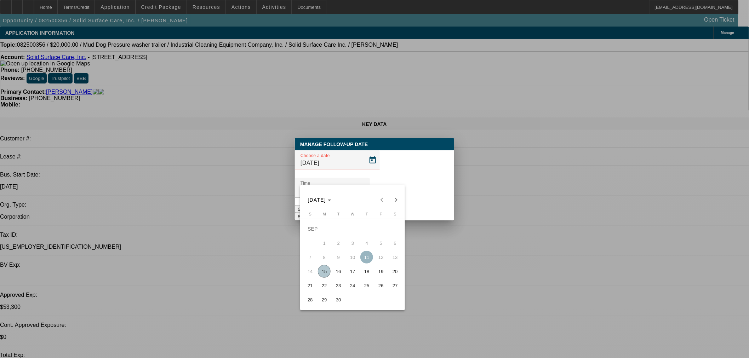
click at [336, 274] on span "16" at bounding box center [338, 271] width 13 height 13
type input "[DATE]"
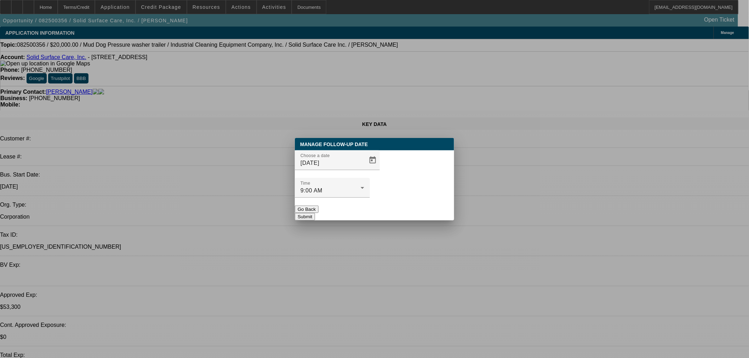
click at [315, 213] on button "Submit" at bounding box center [305, 216] width 20 height 7
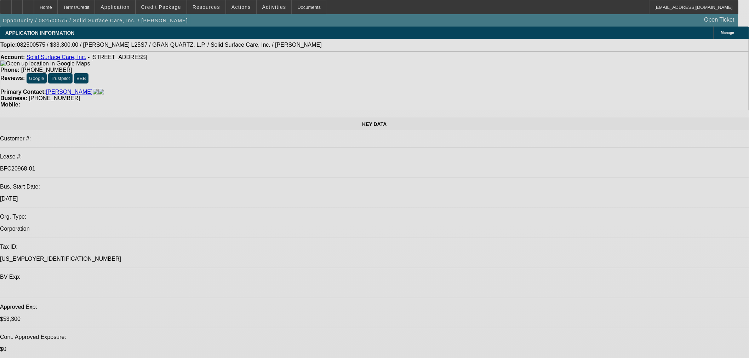
select select "0"
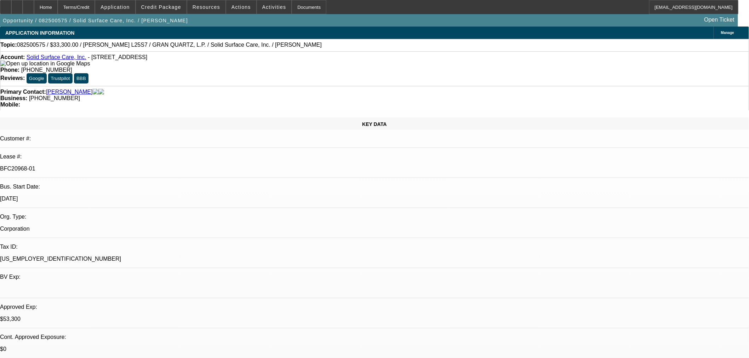
select select "2"
select select "0"
select select "6"
select select "0"
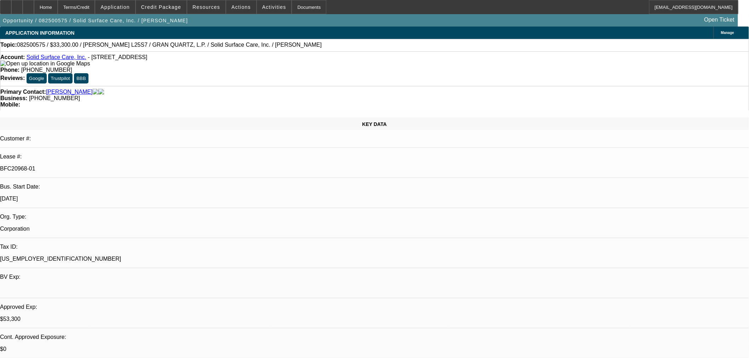
select select "2"
select select "0"
select select "6"
select select "0"
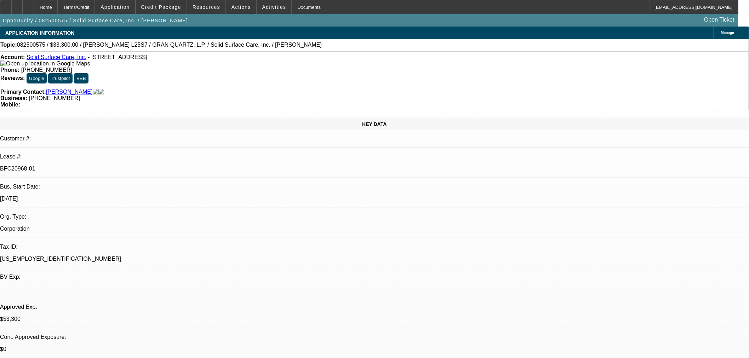
select select "2"
select select "0"
select select "6"
